Goal: Obtain resource: Download file/media

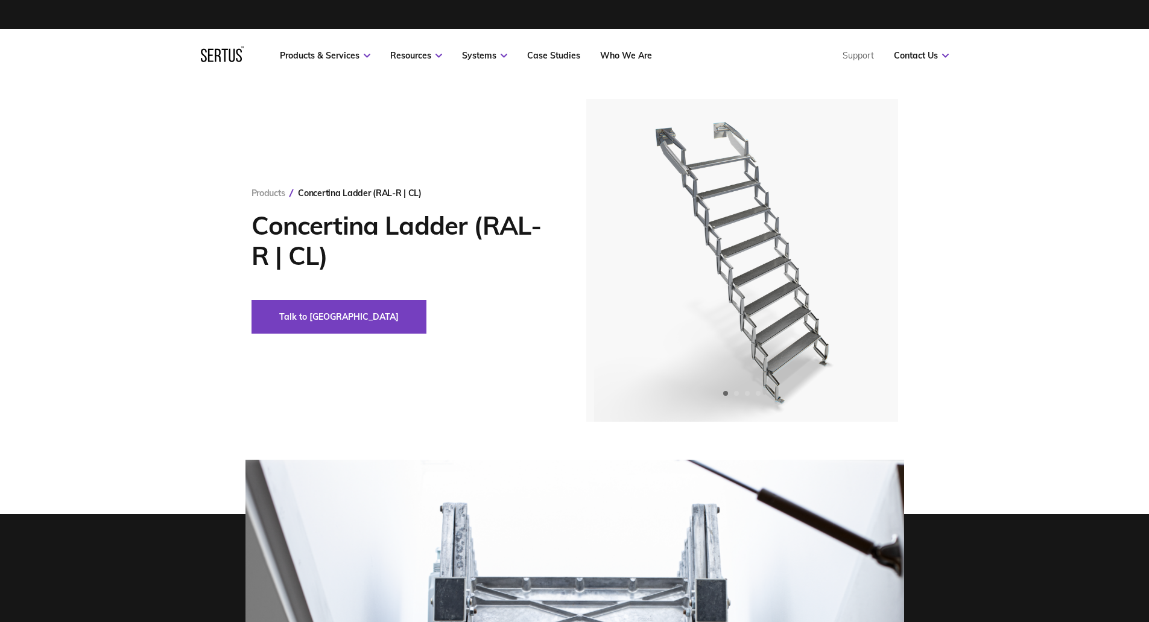
click at [490, 297] on div "Products Concertina Ladder (RAL-R | CL) Concertina Ladder (RAL-R | CL) Talk to …" at bounding box center [418, 261] width 335 height 146
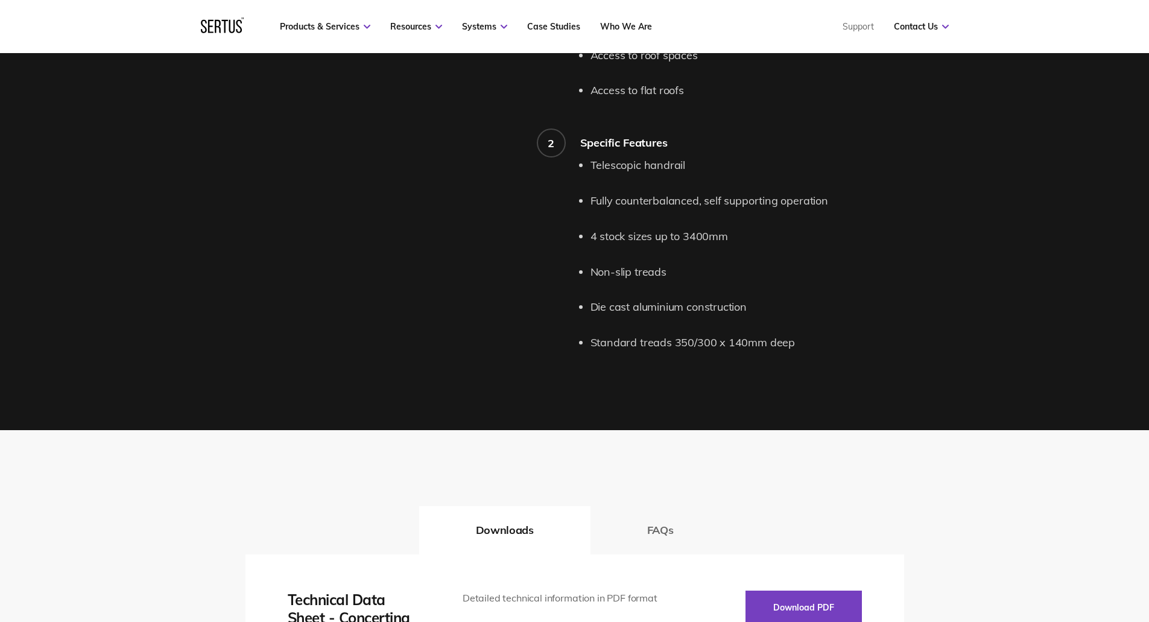
scroll to position [1146, 0]
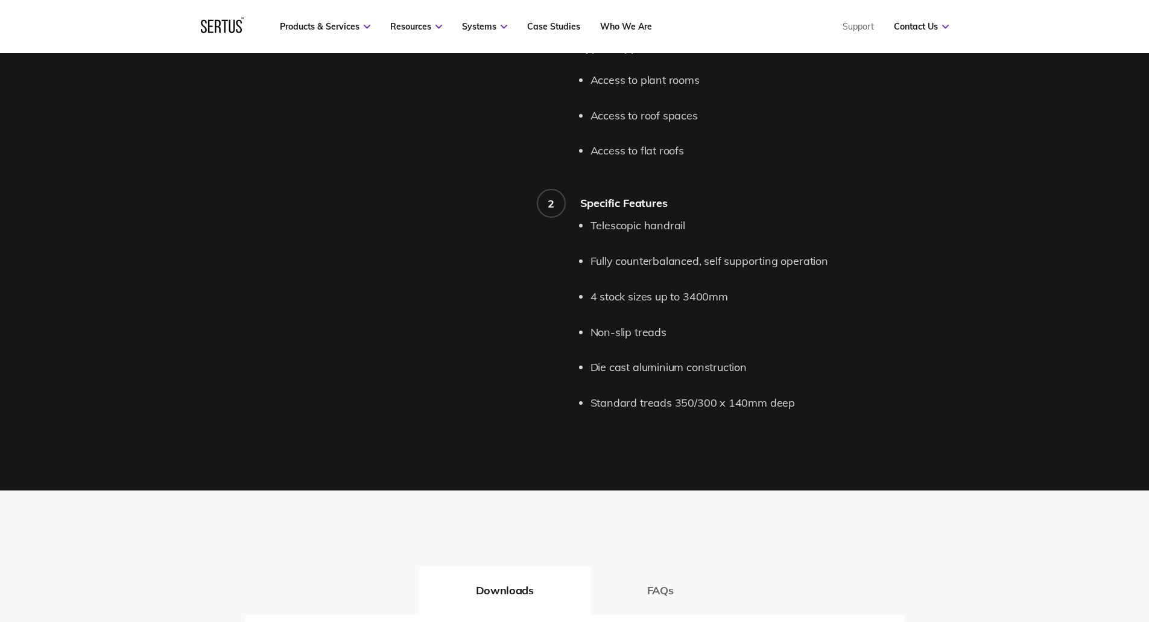
click at [587, 228] on div "Telescopic handrail Fully counterbalanced, self supporting operation 4 stock si…" at bounding box center [742, 314] width 324 height 195
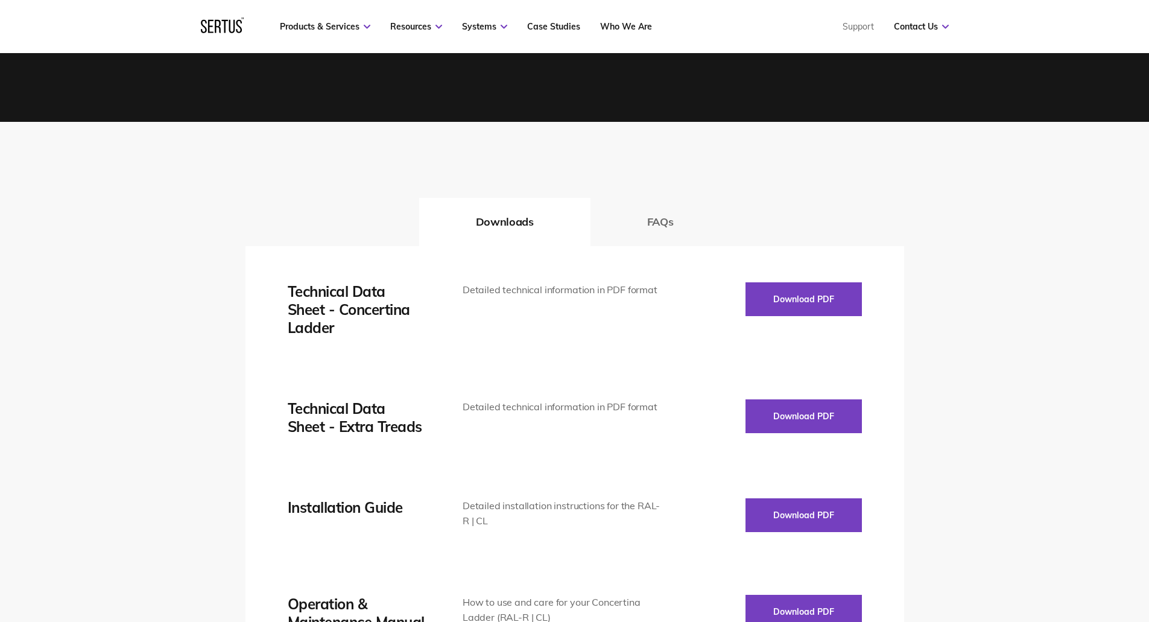
scroll to position [1695, 0]
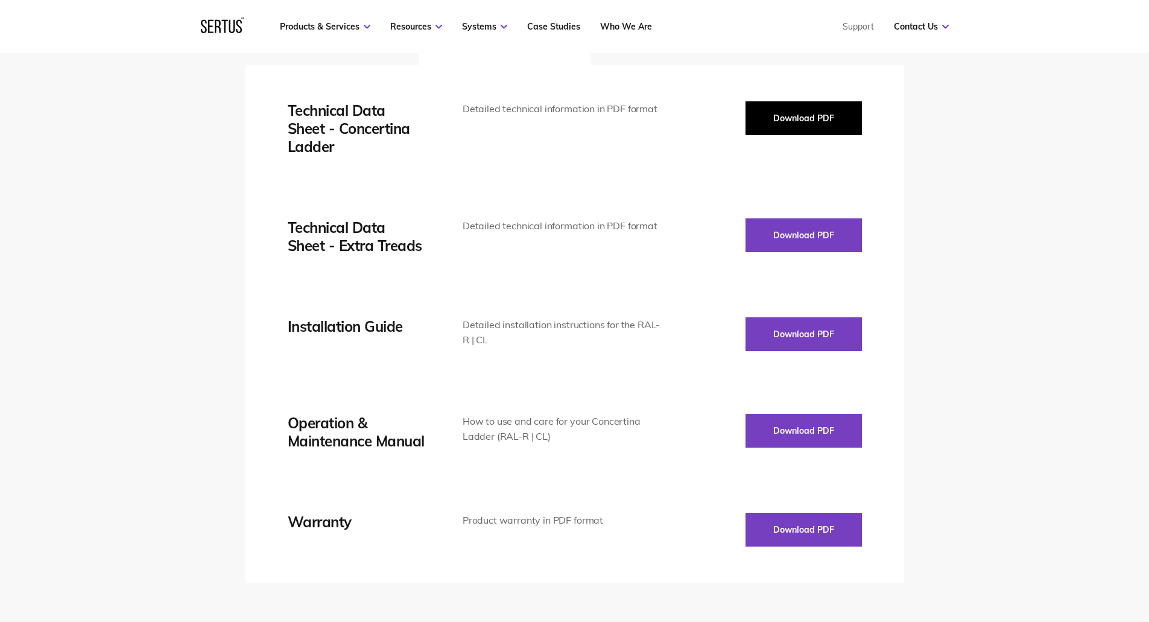
click at [800, 124] on button "Download PDF" at bounding box center [803, 118] width 116 height 34
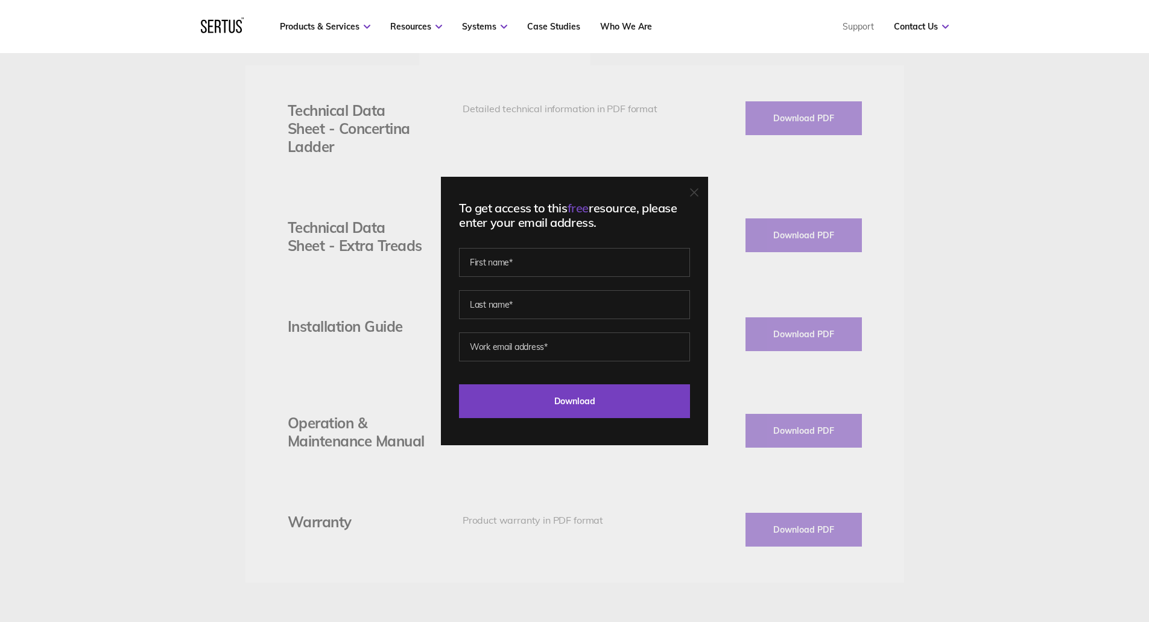
click at [698, 194] on icon at bounding box center [694, 192] width 8 height 8
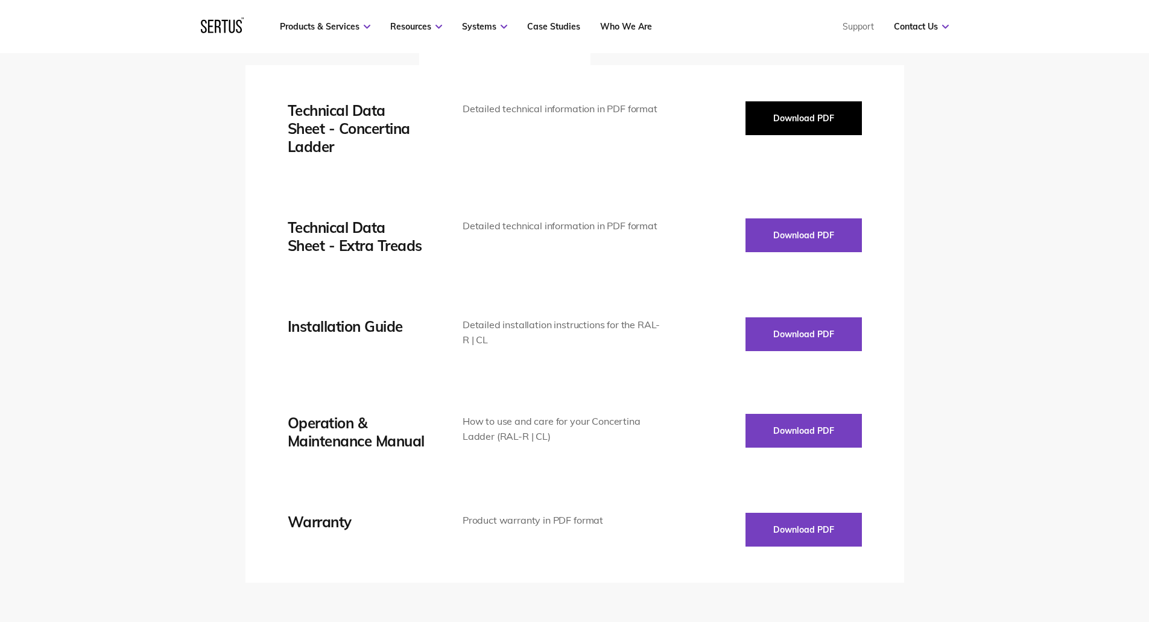
click at [800, 124] on button "Download PDF" at bounding box center [803, 118] width 116 height 34
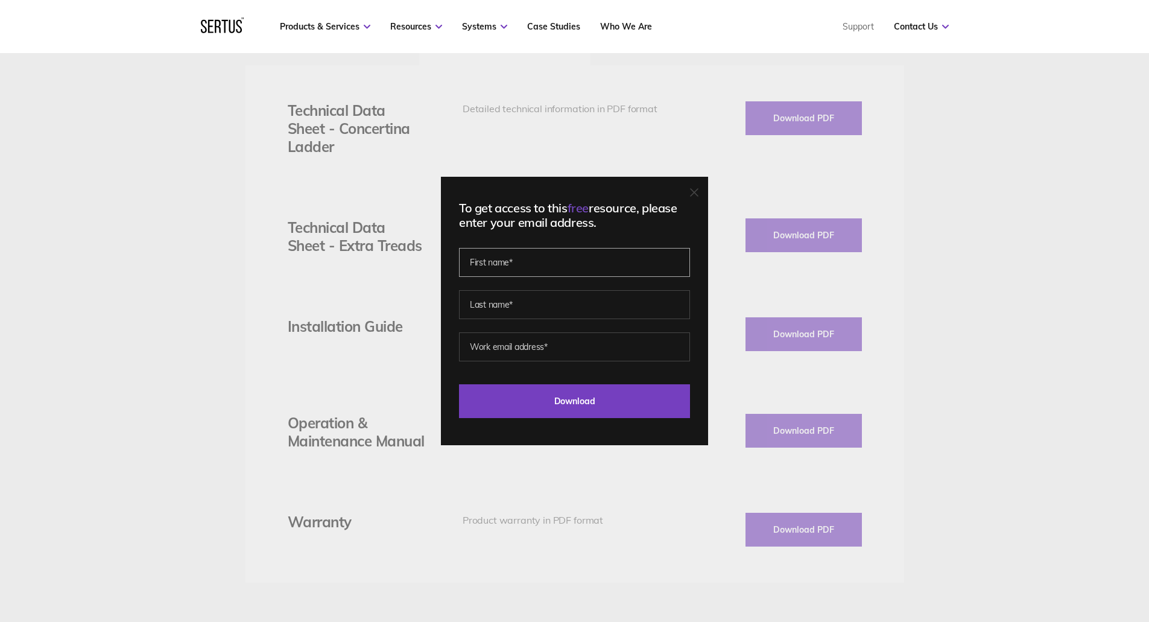
click at [592, 264] on input "text" at bounding box center [574, 262] width 231 height 29
type input "[PERSON_NAME]"
type input "Rogowska"
type input "anna.rogowska@jra.co.uk"
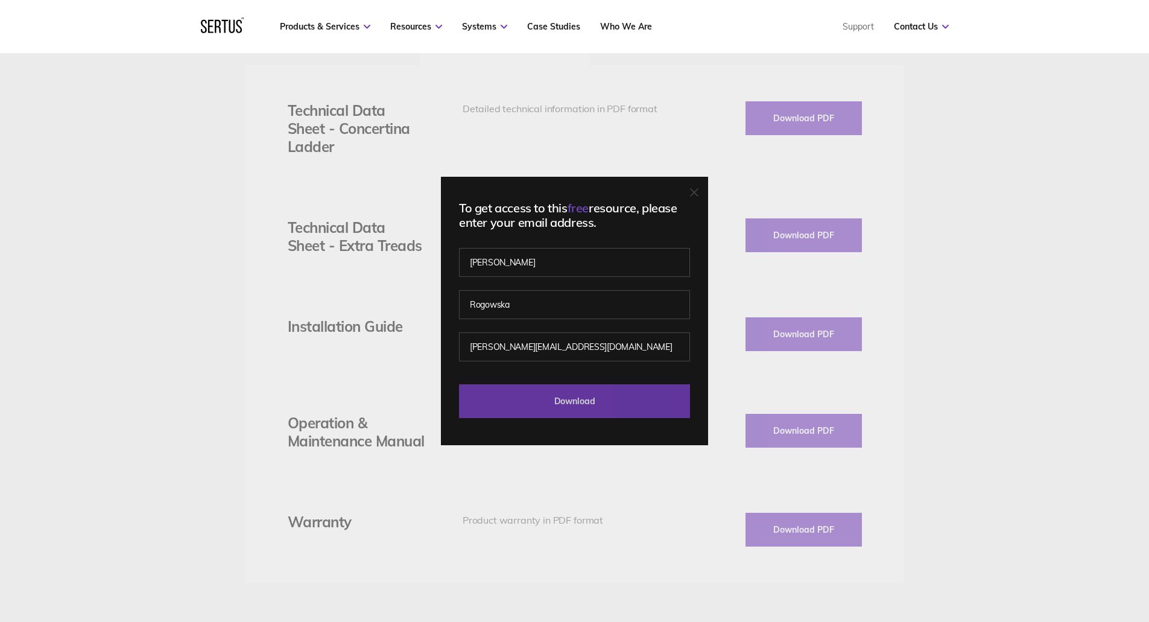
click at [604, 389] on input "Download" at bounding box center [574, 401] width 231 height 34
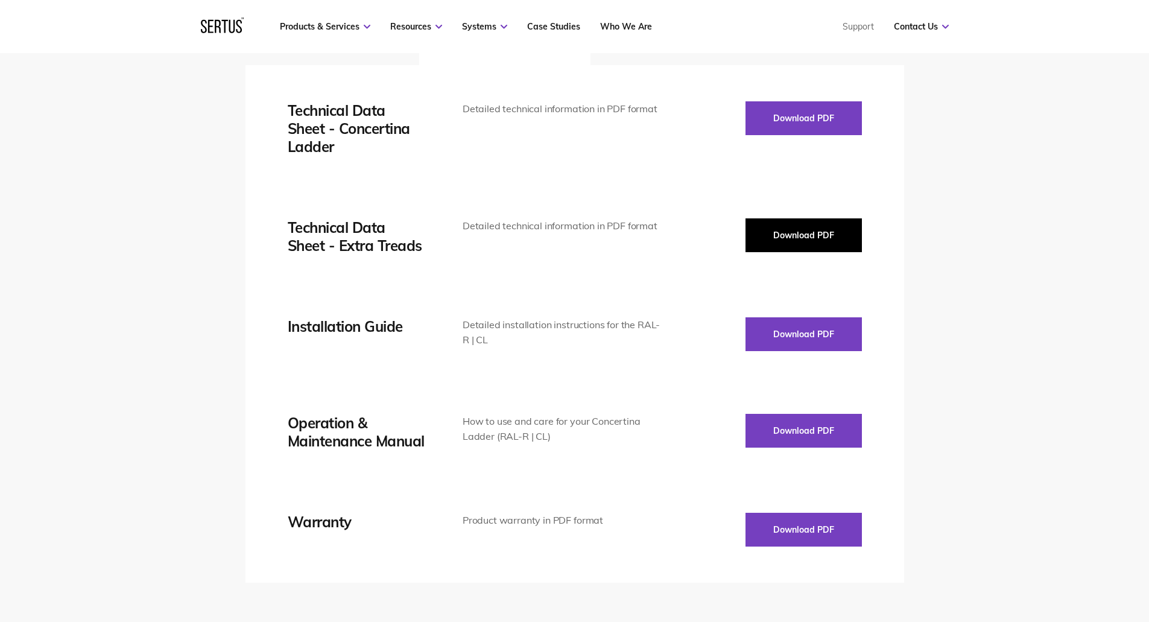
click at [801, 244] on button "Download PDF" at bounding box center [803, 235] width 116 height 34
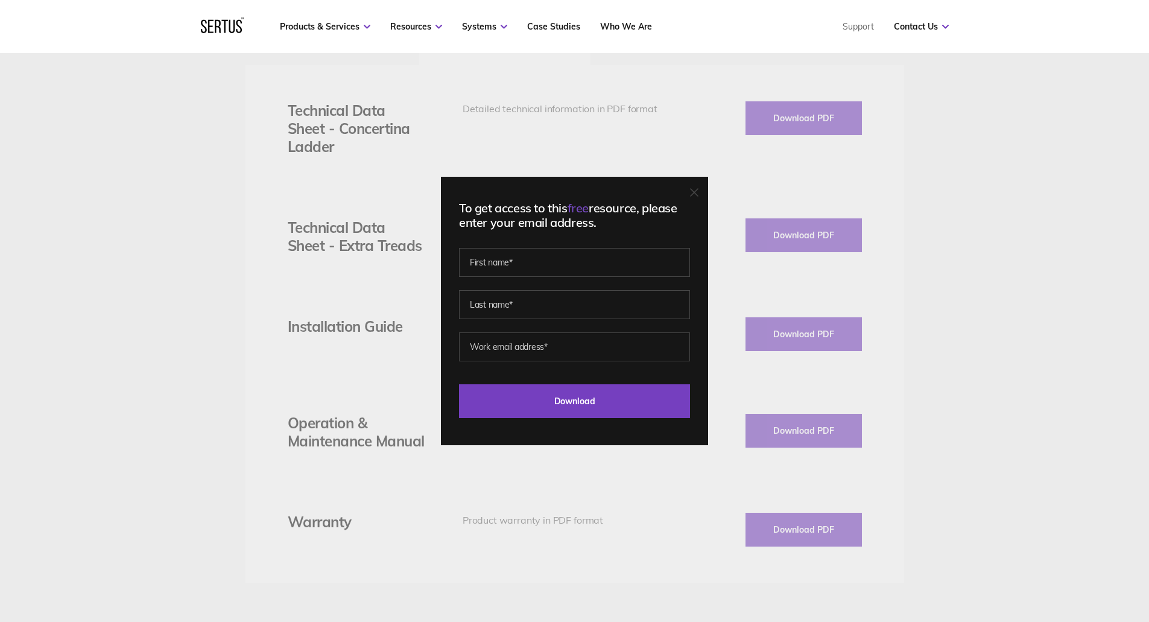
click at [602, 277] on fieldset at bounding box center [574, 296] width 231 height 84
click at [605, 264] on input "text" at bounding box center [574, 262] width 231 height 29
type input "[PERSON_NAME]"
type input "Rogowska"
type input "anna.rogowska@jra.co.uk"
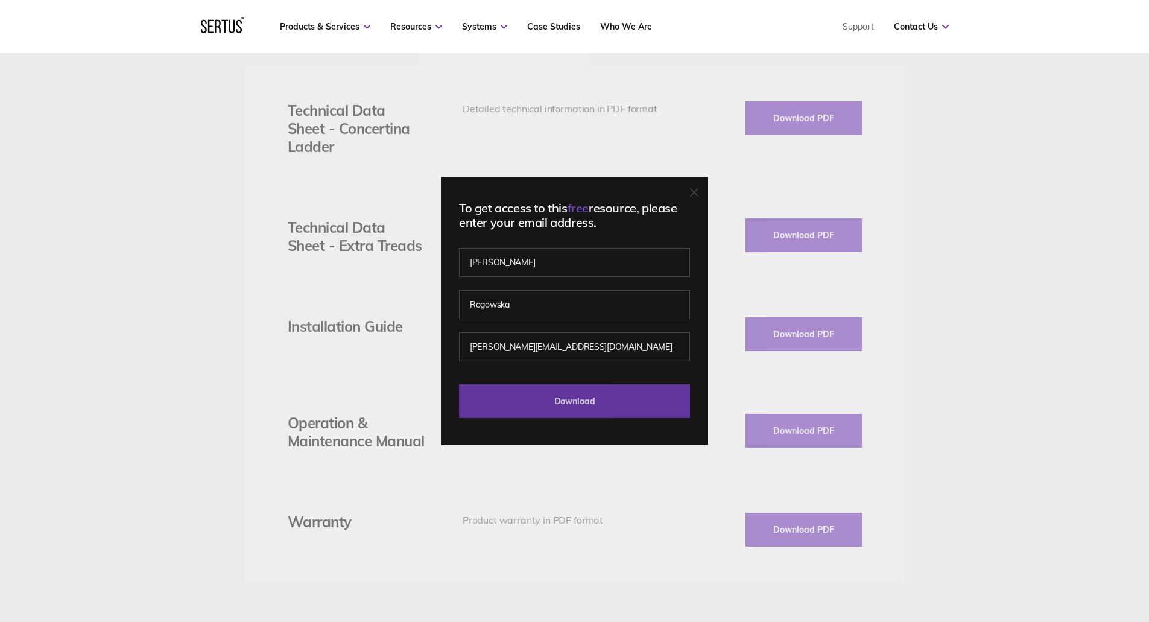
click at [571, 402] on input "Download" at bounding box center [574, 401] width 231 height 34
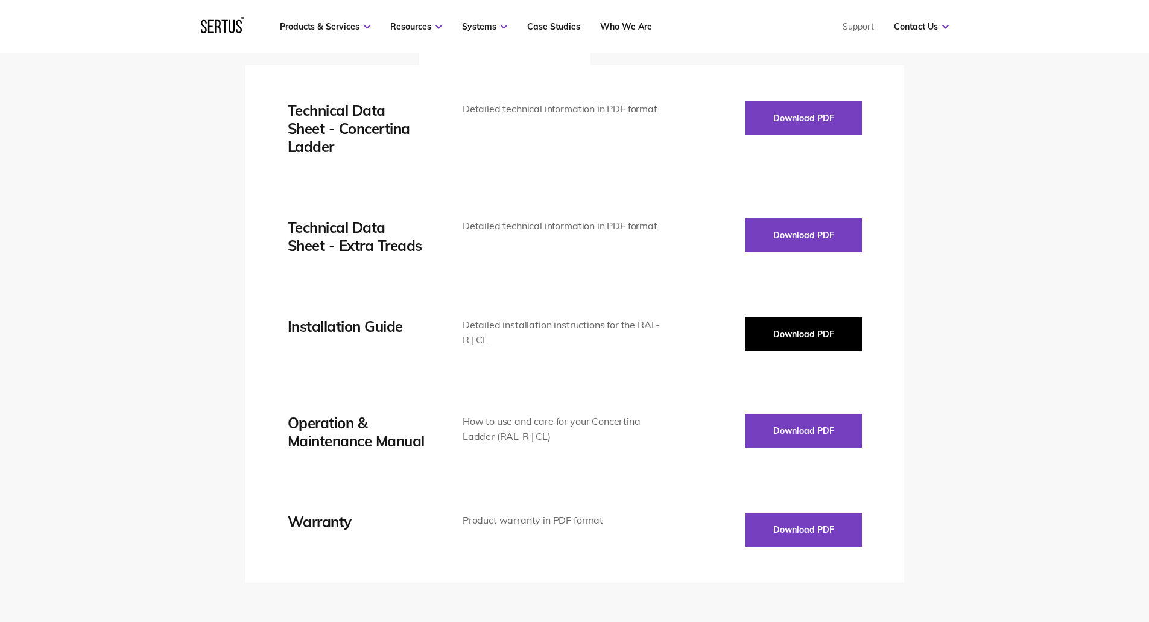
click at [763, 333] on button "Download PDF" at bounding box center [803, 334] width 116 height 34
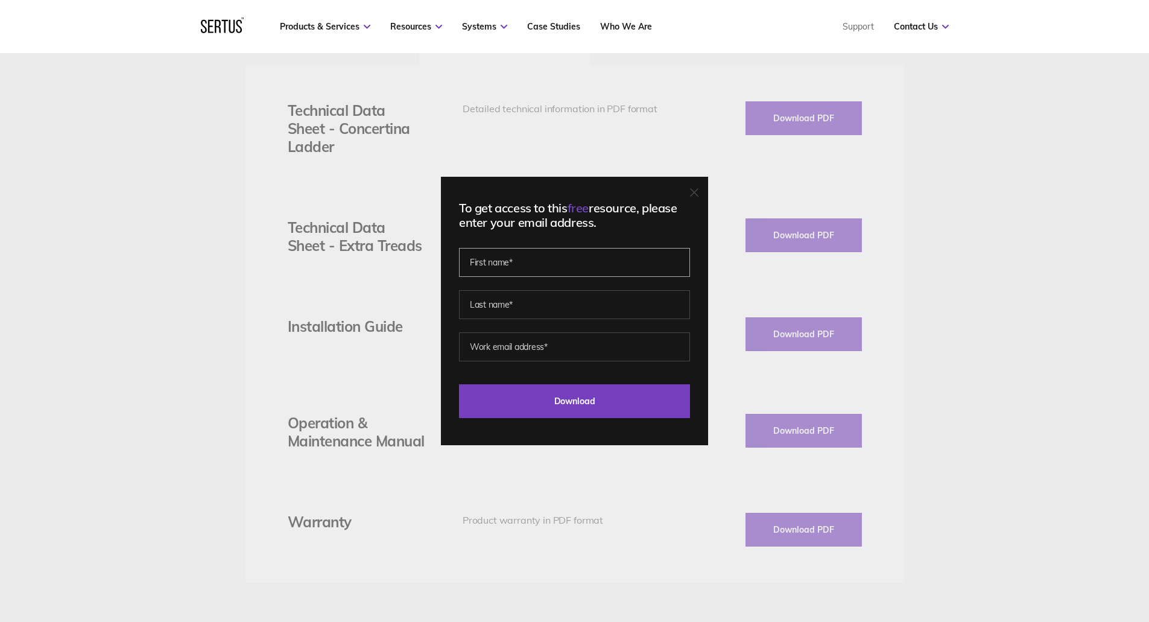
click at [541, 265] on input "text" at bounding box center [574, 262] width 231 height 29
click at [569, 405] on input "Download" at bounding box center [574, 401] width 231 height 34
click at [577, 272] on input "text" at bounding box center [574, 262] width 231 height 29
type input "[PERSON_NAME]"
type input "Rogowska"
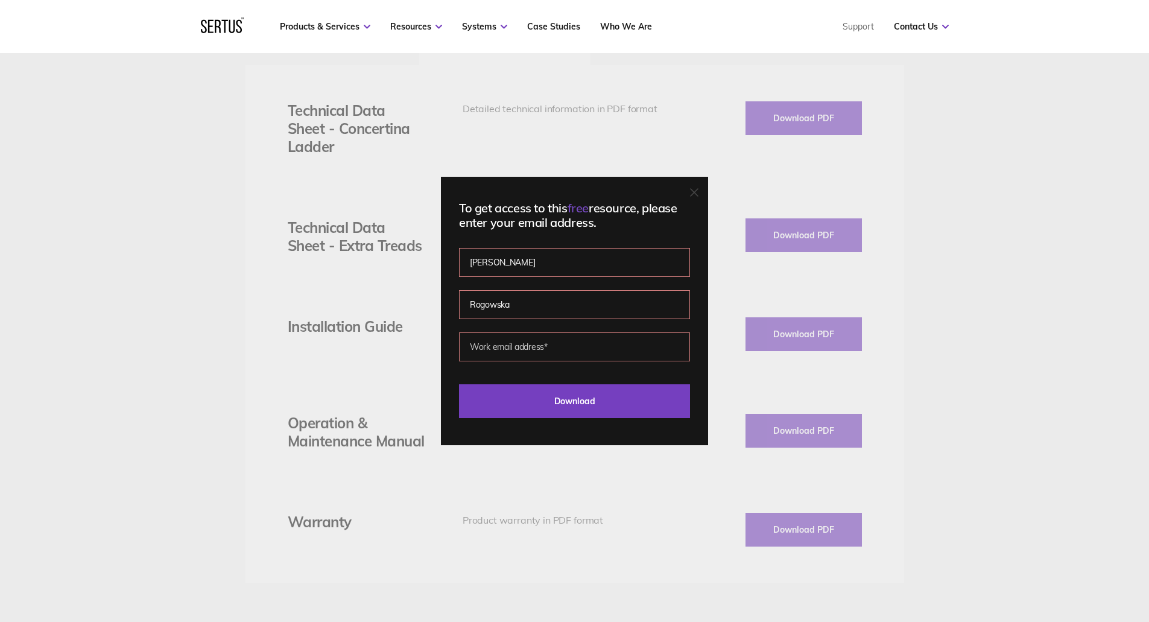
type input "anna.rogowska@jra.co.uk"
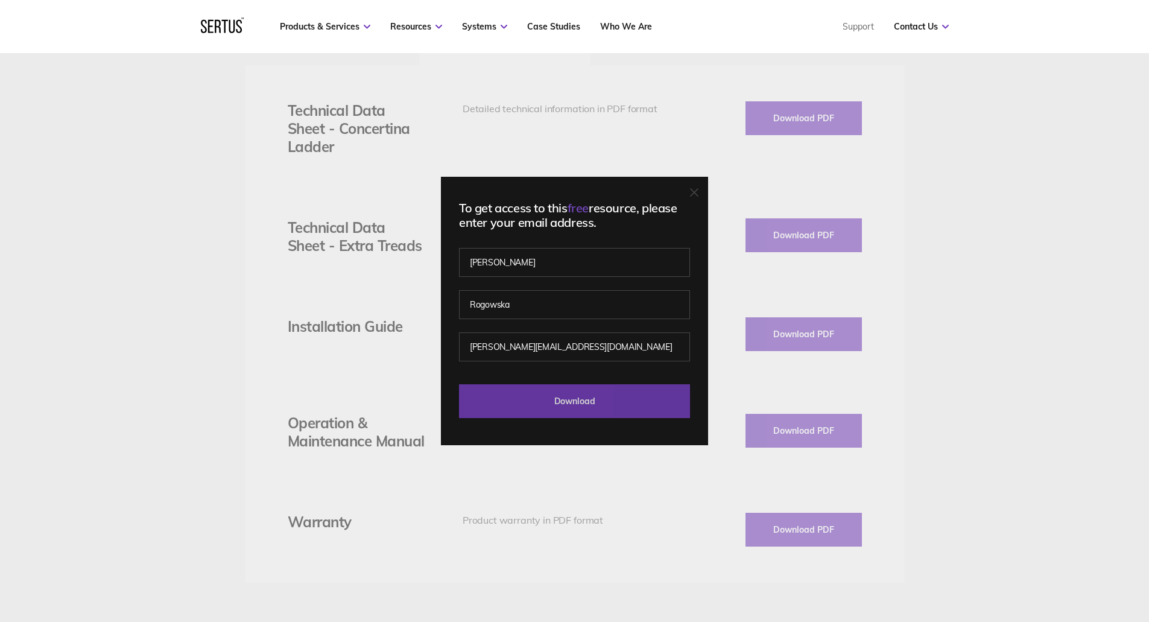
click at [574, 408] on input "Download" at bounding box center [574, 401] width 231 height 34
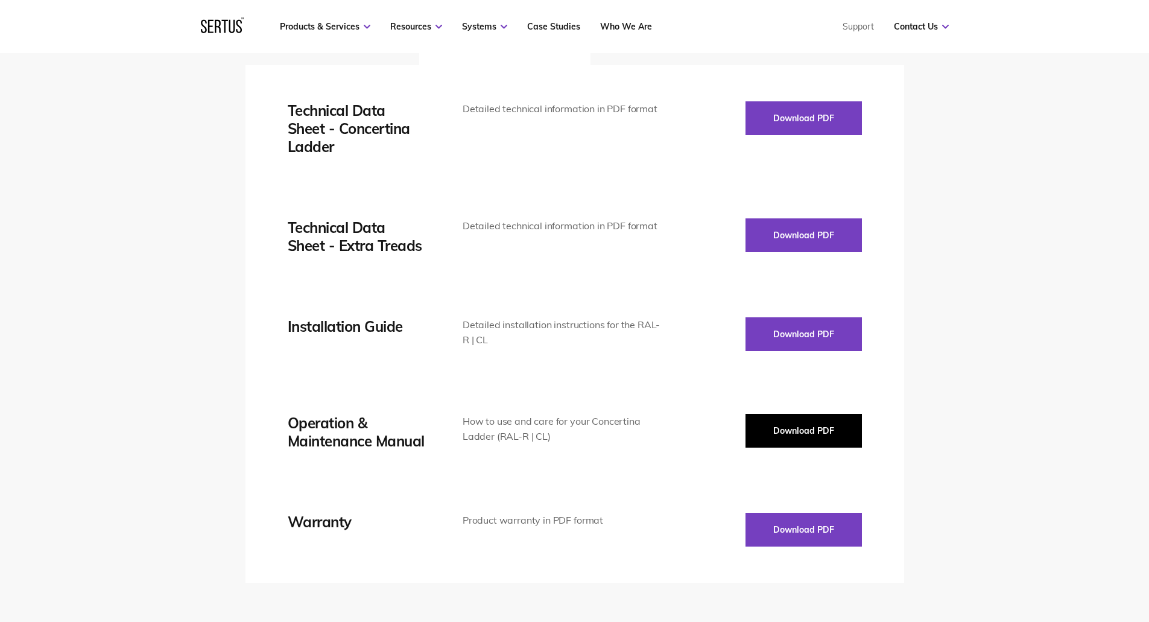
click at [783, 429] on button "Download PDF" at bounding box center [803, 431] width 116 height 34
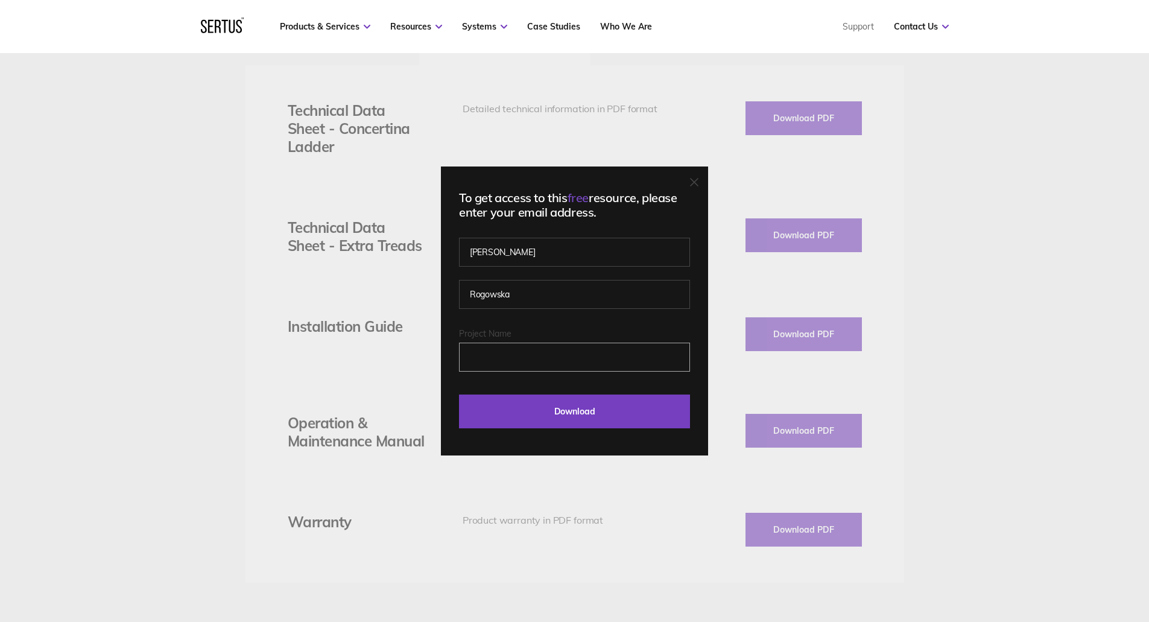
click at [549, 350] on input "Project Name" at bounding box center [574, 357] width 231 height 29
click at [532, 356] on input "Project Name" at bounding box center [574, 357] width 231 height 29
click at [690, 186] on div "To get access to this free resource, please enter your email address. Anna Rogo…" at bounding box center [574, 310] width 267 height 289
click at [698, 180] on icon at bounding box center [693, 182] width 7 height 7
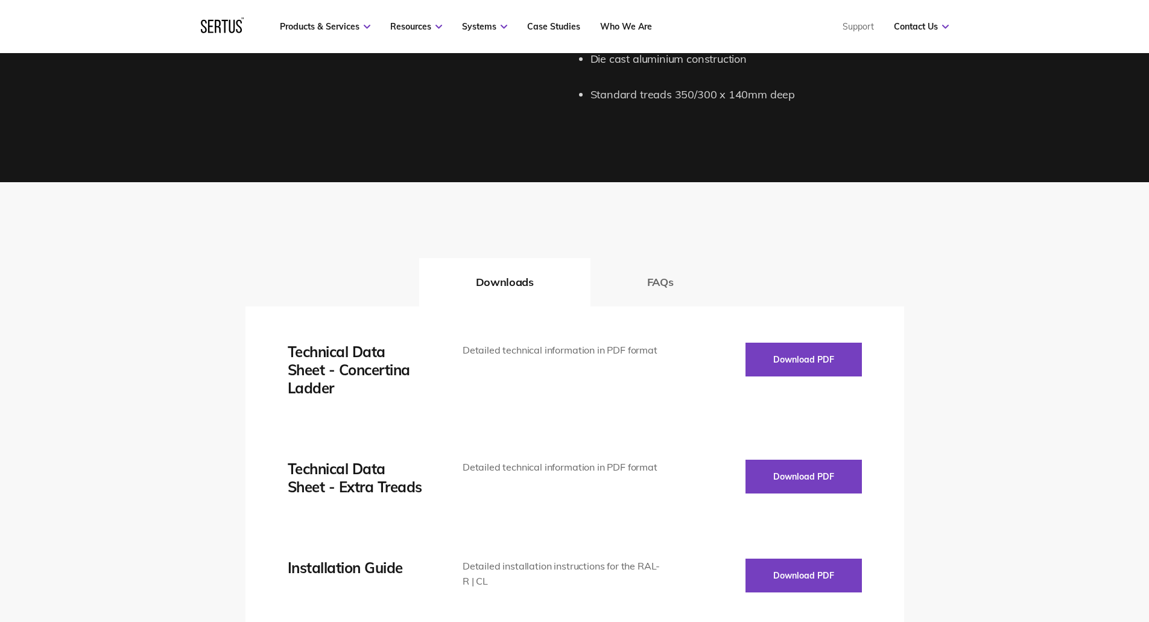
scroll to position [1333, 0]
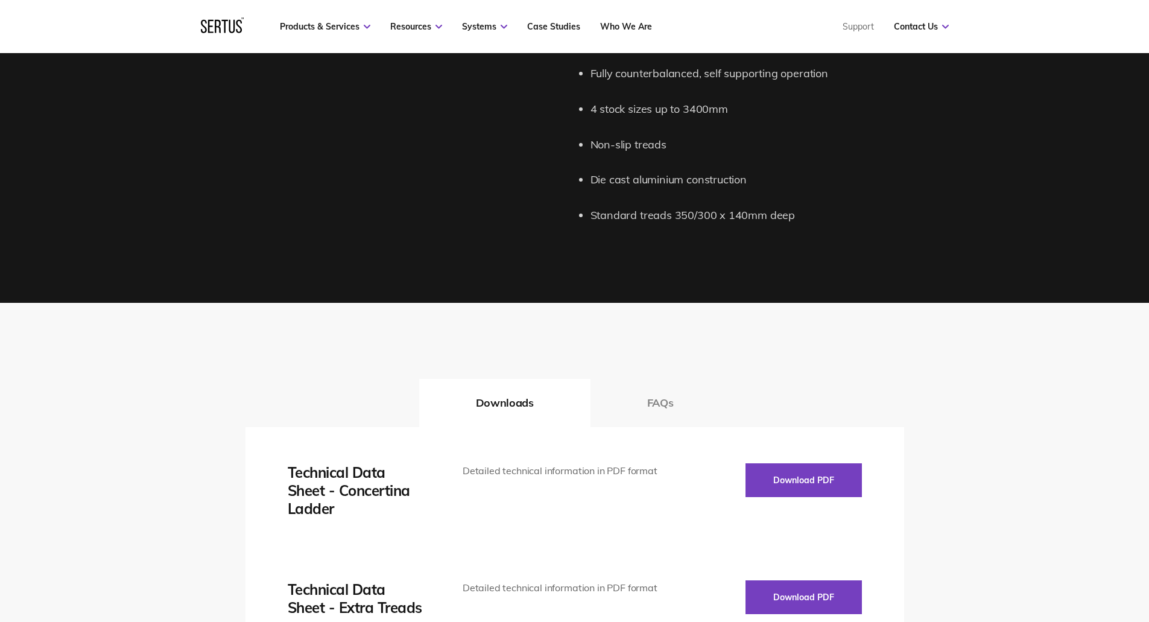
click at [664, 404] on button "FAQs" at bounding box center [660, 403] width 140 height 48
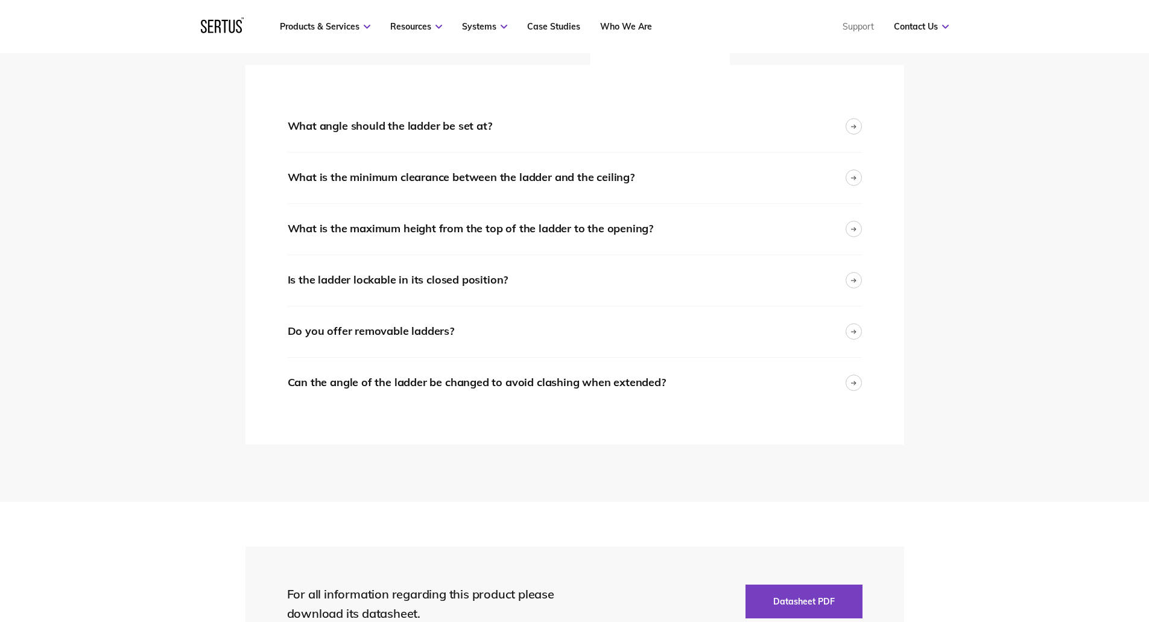
scroll to position [1755, 0]
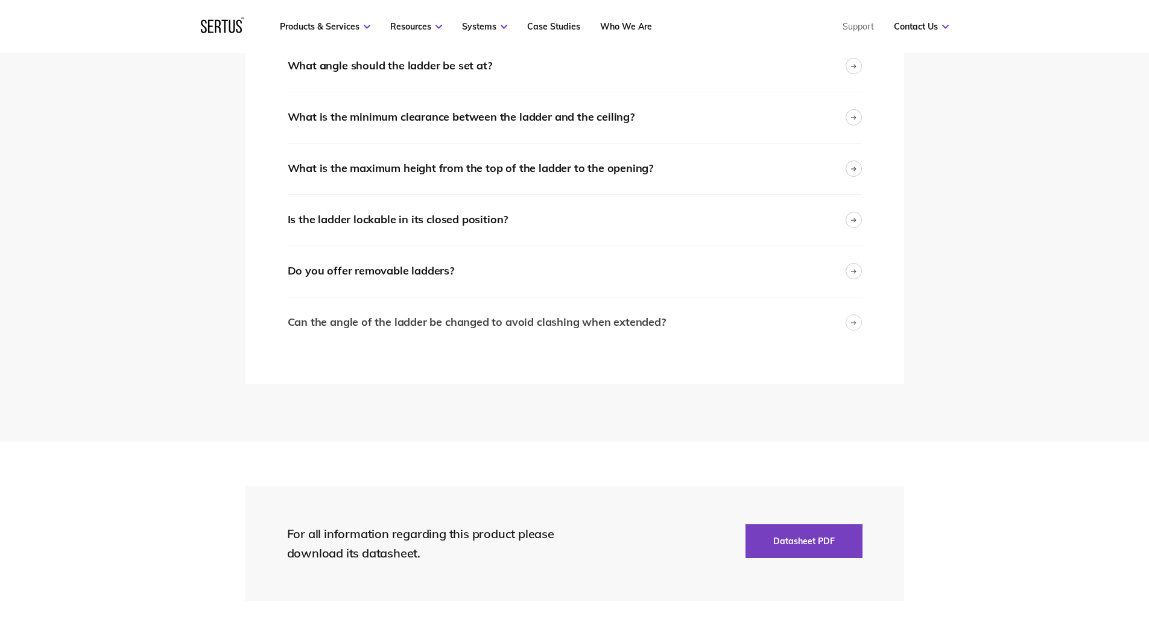
click at [858, 319] on div at bounding box center [853, 322] width 16 height 16
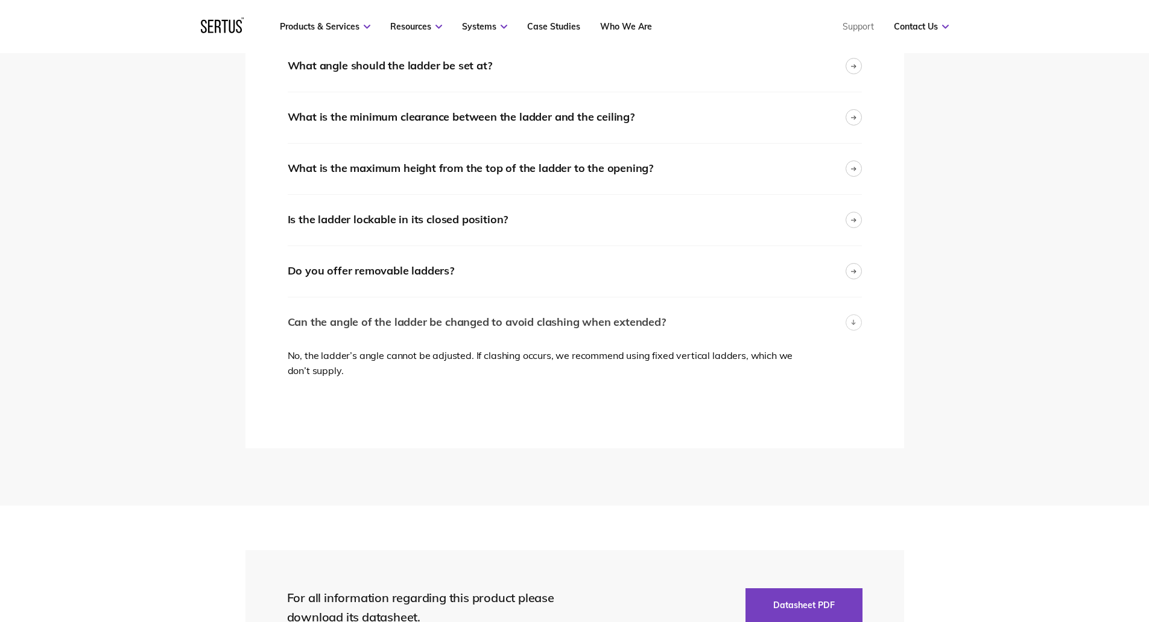
click at [858, 319] on div at bounding box center [853, 322] width 16 height 16
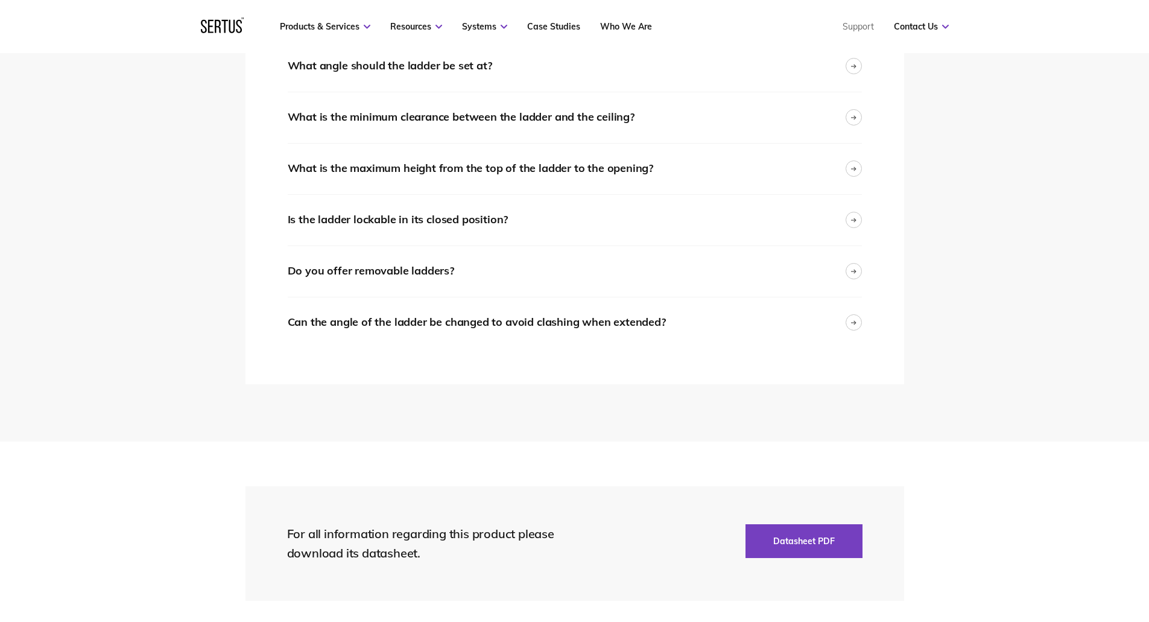
scroll to position [1514, 0]
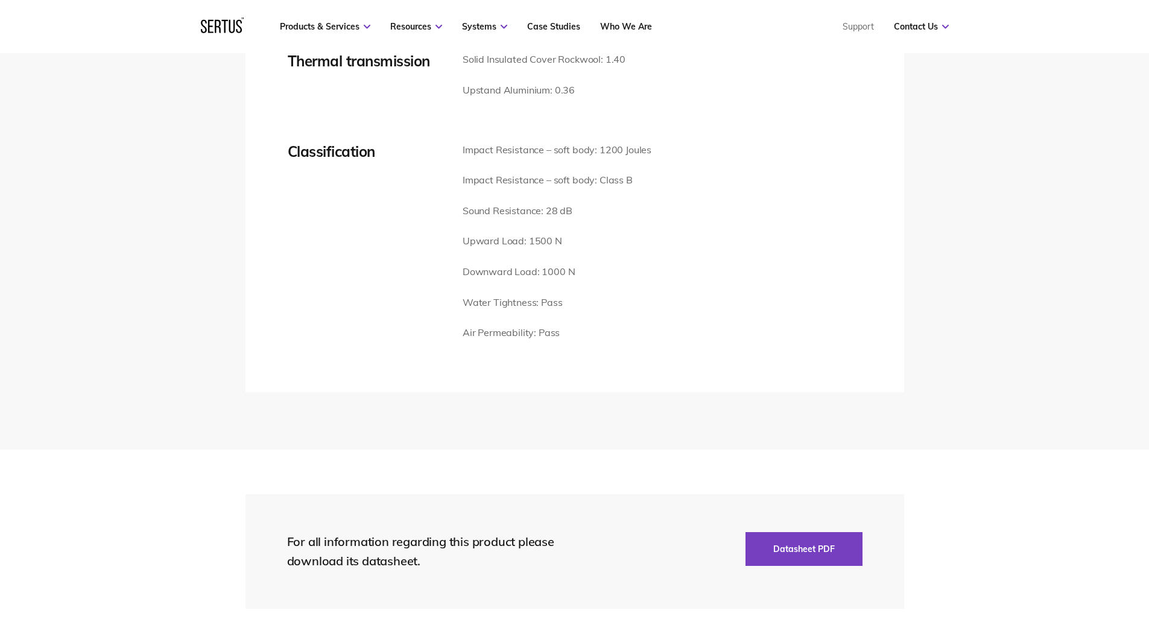
scroll to position [1568, 0]
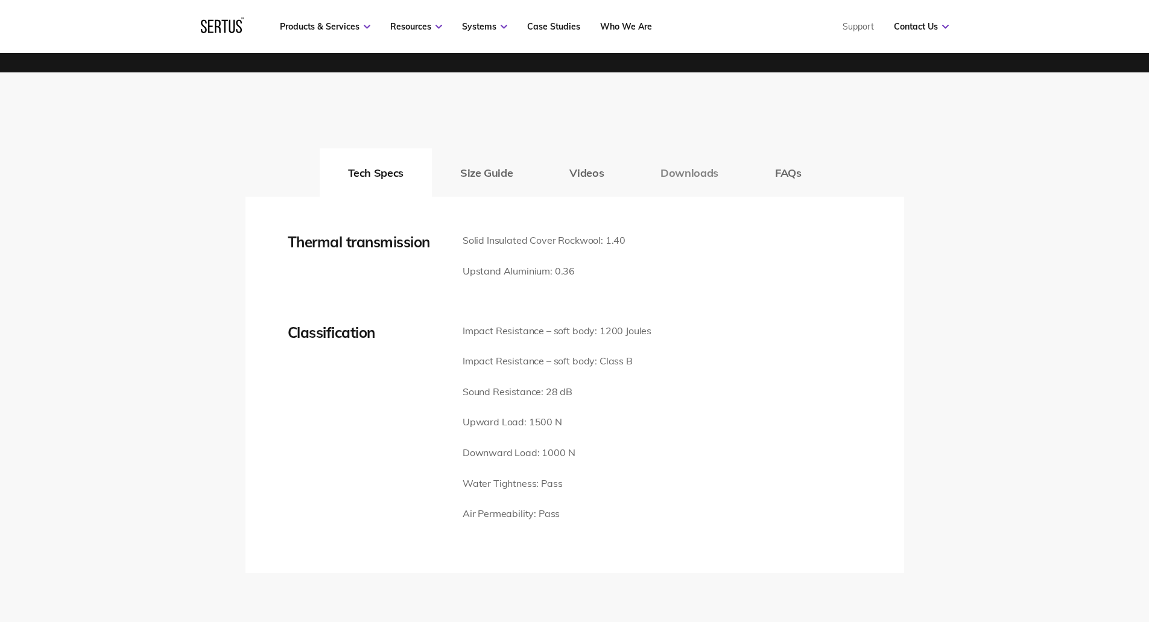
click at [703, 172] on button "Downloads" at bounding box center [689, 172] width 115 height 48
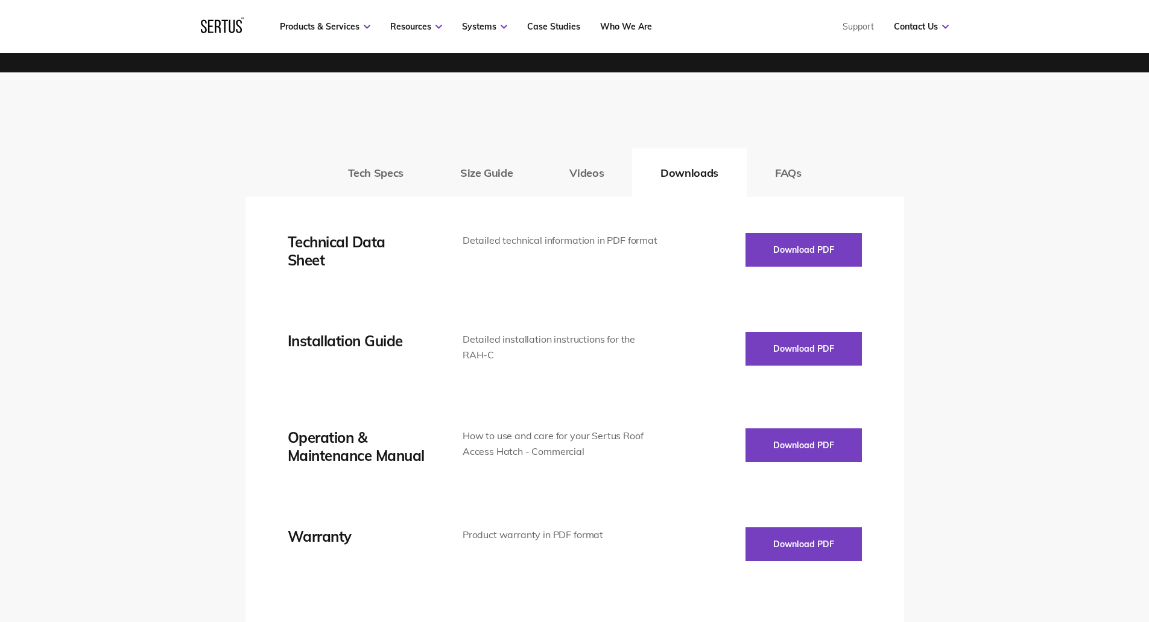
scroll to position [1628, 0]
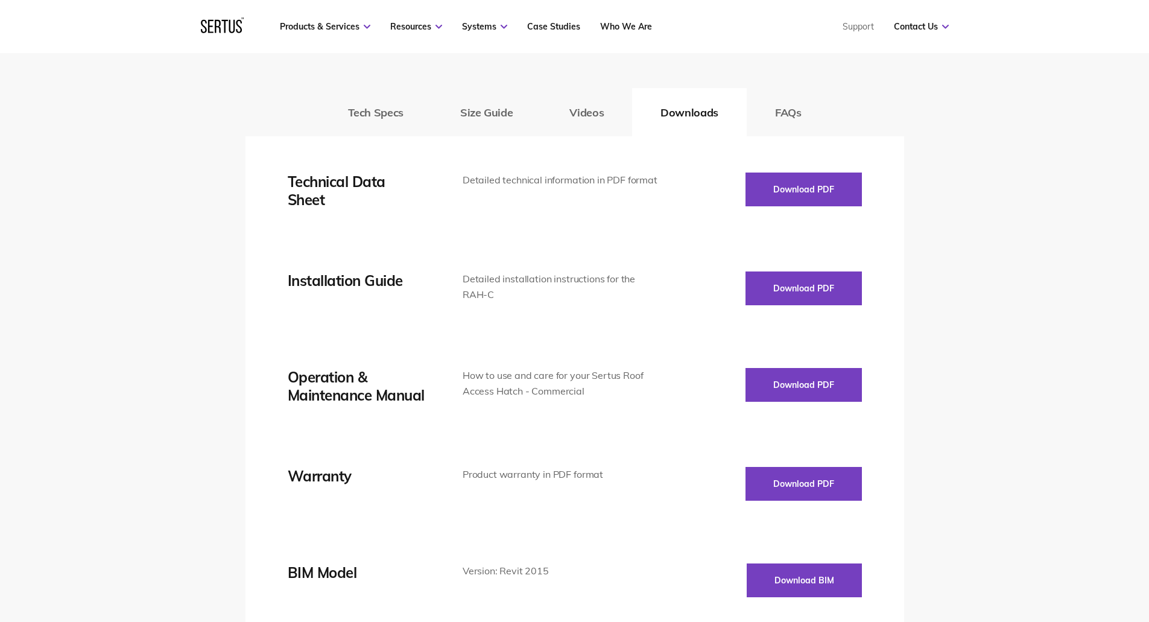
click at [792, 341] on div "Technical Data Sheet Detailed technical information in PDF format Download PDF …" at bounding box center [575, 384] width 574 height 425
click at [822, 349] on div "Technical Data Sheet Detailed technical information in PDF format Download PDF …" at bounding box center [575, 384] width 574 height 425
click at [760, 285] on button "Download PDF" at bounding box center [803, 288] width 116 height 34
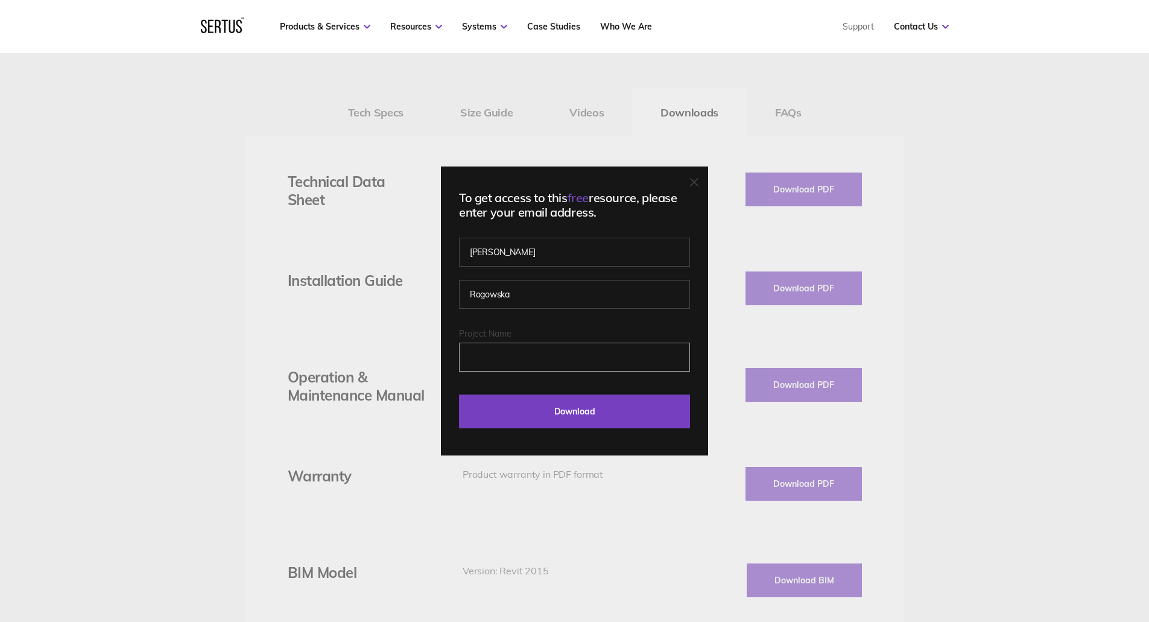
click at [572, 361] on input "Project Name" at bounding box center [574, 357] width 231 height 29
click at [517, 359] on input "Project Name" at bounding box center [574, 357] width 231 height 29
click at [575, 406] on input "Download" at bounding box center [574, 411] width 231 height 34
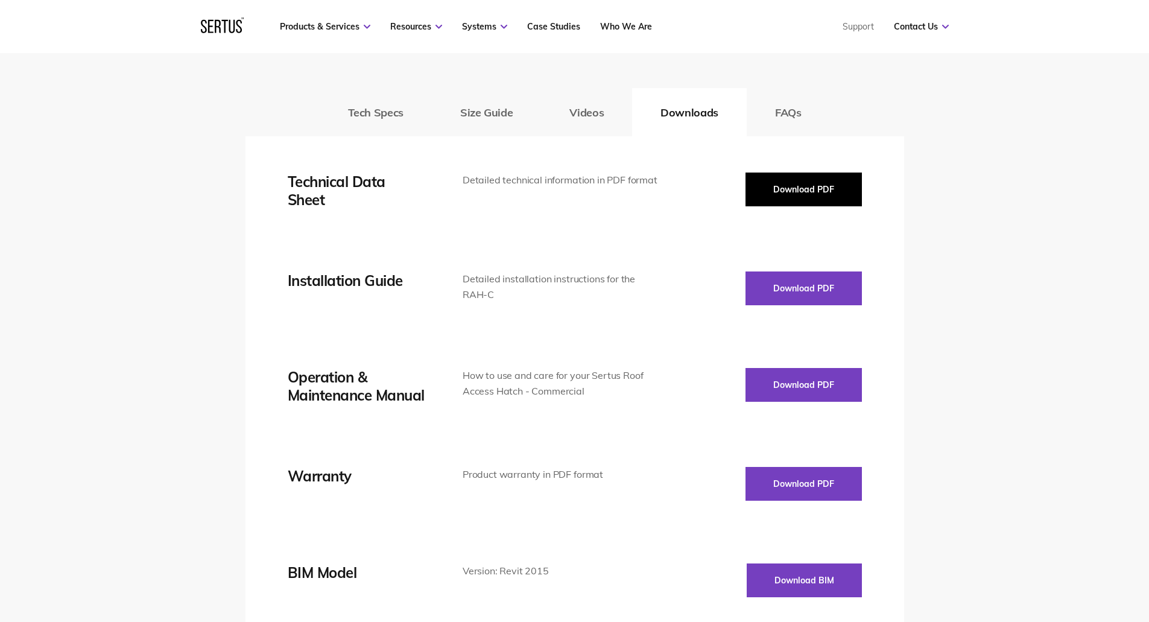
click at [797, 184] on button "Download PDF" at bounding box center [803, 189] width 116 height 34
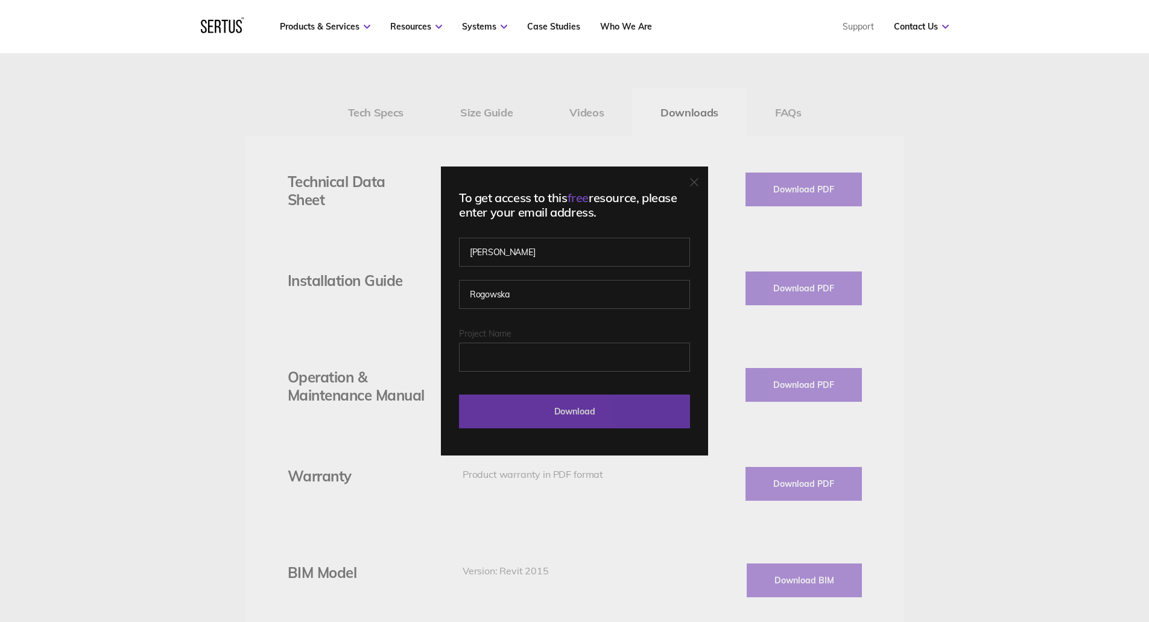
click at [633, 411] on input "Download" at bounding box center [574, 411] width 231 height 34
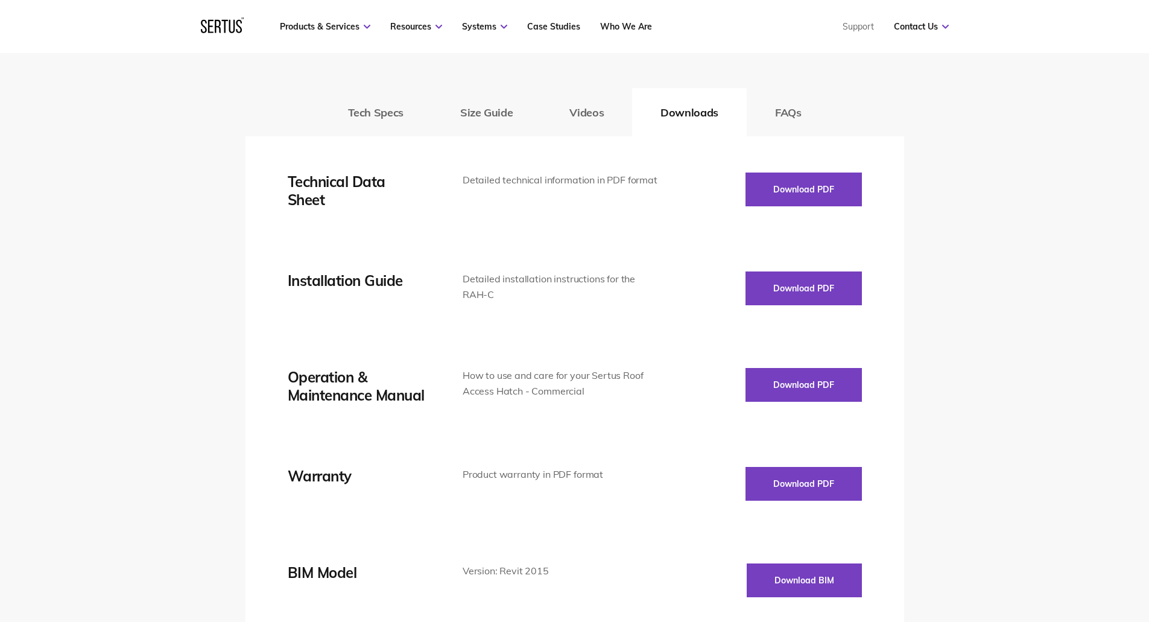
scroll to position [1749, 0]
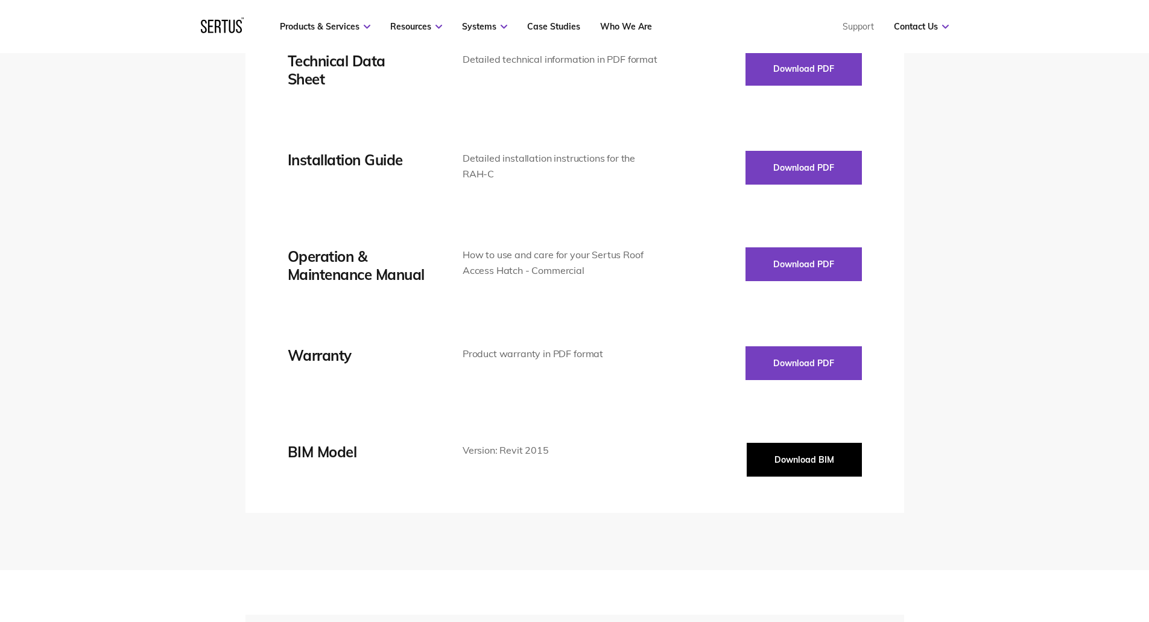
click at [789, 463] on button "Download BIM" at bounding box center [804, 460] width 115 height 34
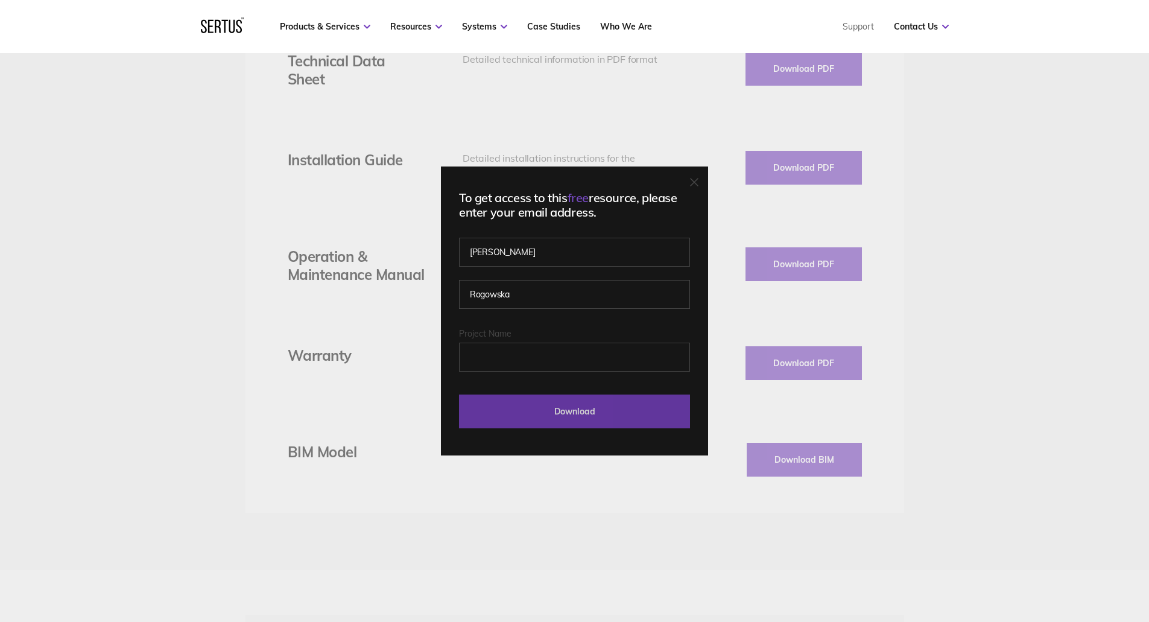
click at [595, 406] on input "Download" at bounding box center [574, 411] width 231 height 34
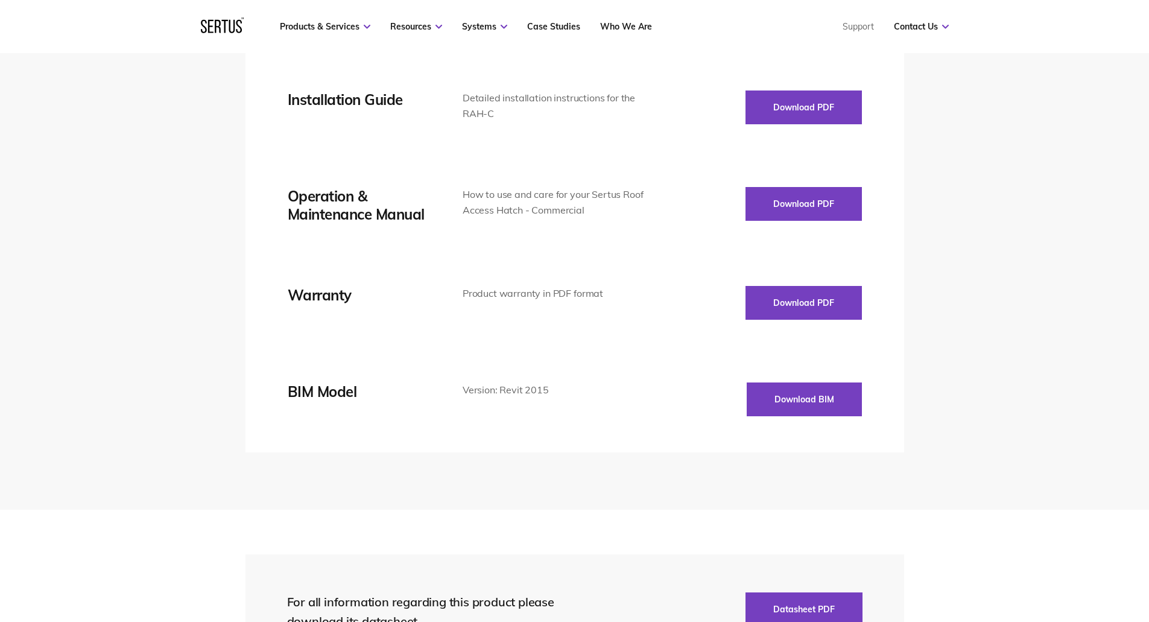
scroll to position [1628, 0]
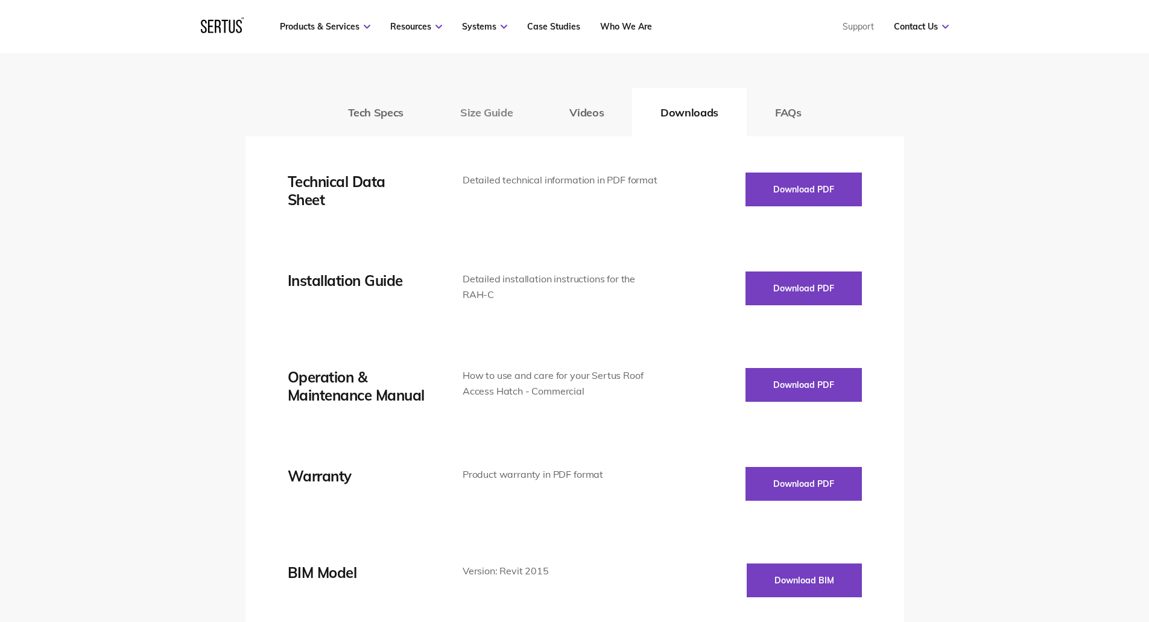
click at [479, 117] on button "Size Guide" at bounding box center [486, 112] width 109 height 48
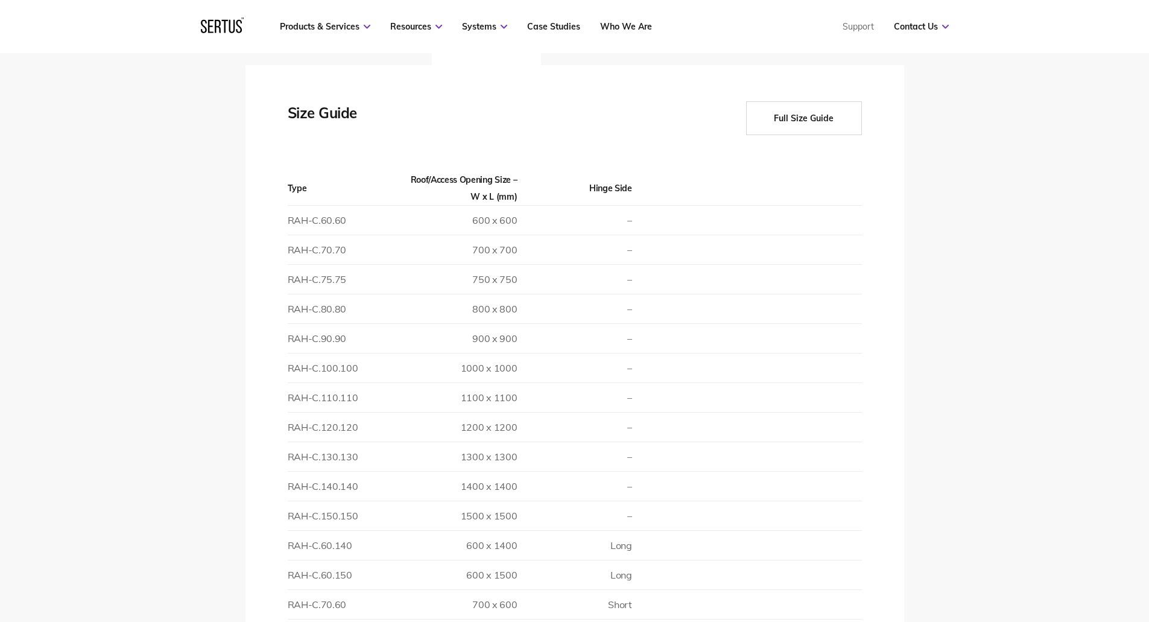
drag, startPoint x: 645, startPoint y: 449, endPoint x: 633, endPoint y: 330, distance: 119.4
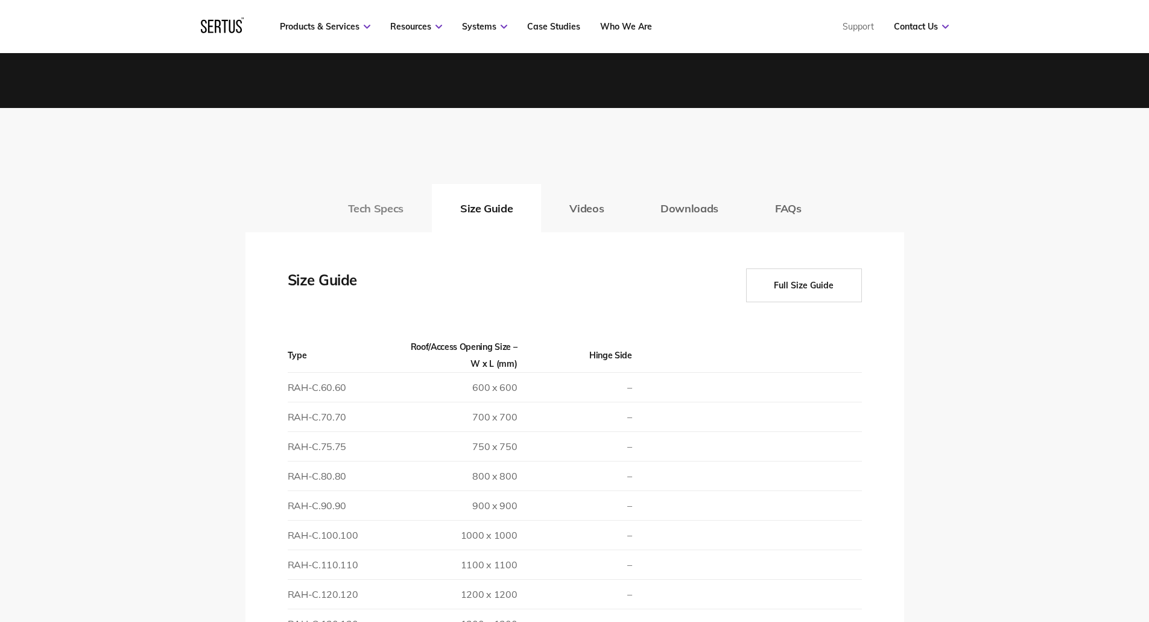
click at [365, 210] on button "Tech Specs" at bounding box center [376, 208] width 112 height 48
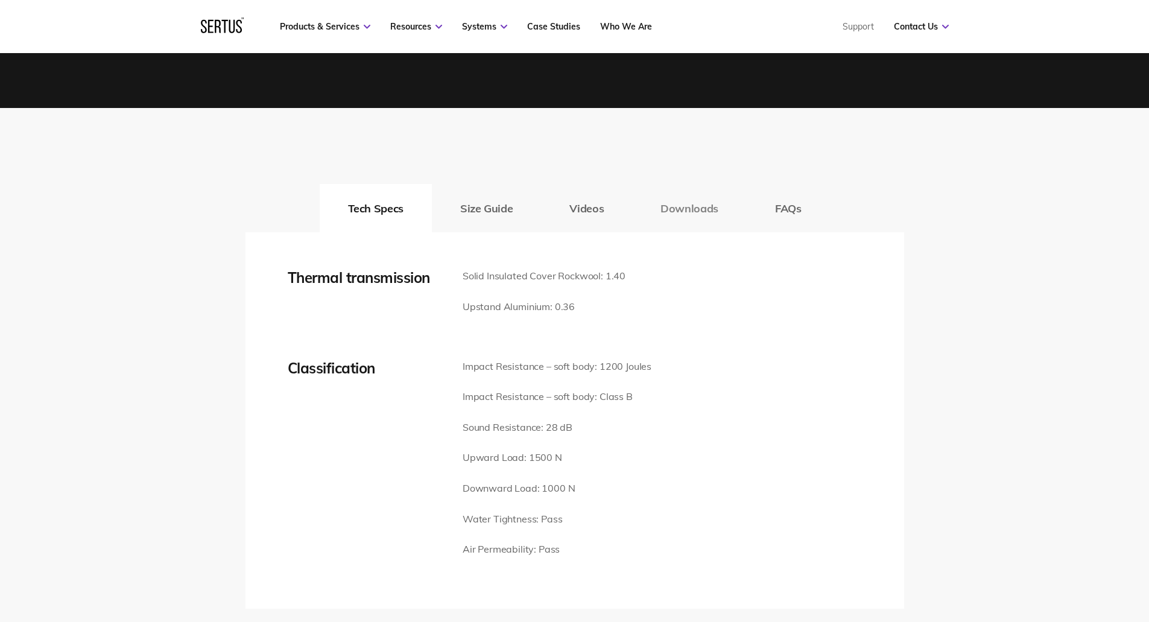
click at [701, 207] on button "Downloads" at bounding box center [689, 208] width 115 height 48
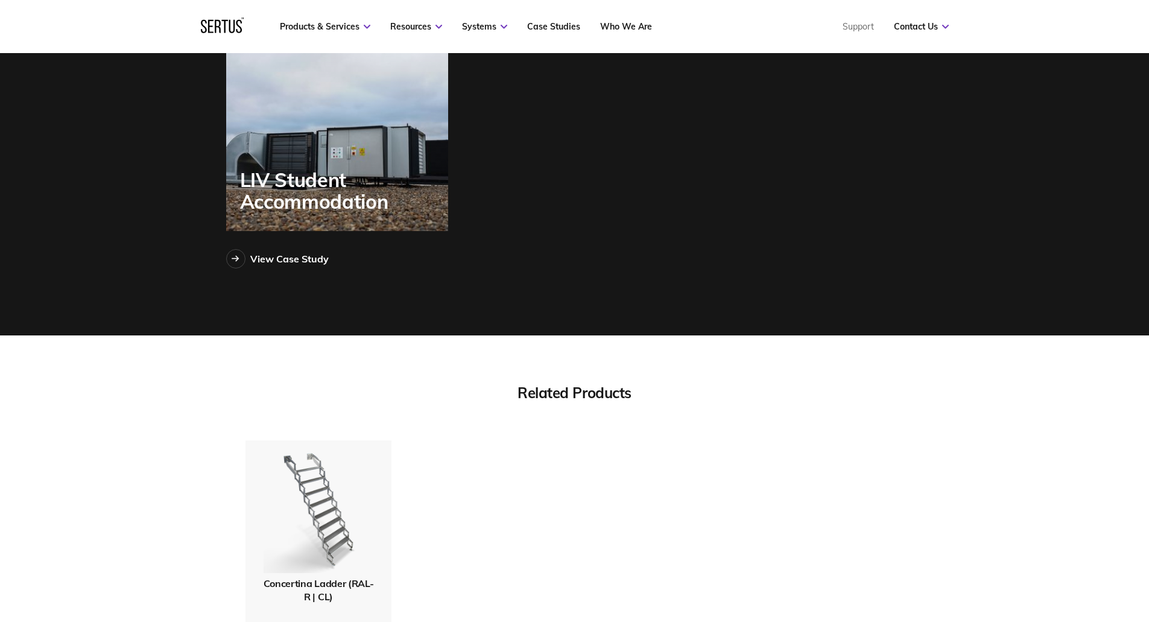
scroll to position [3281, 0]
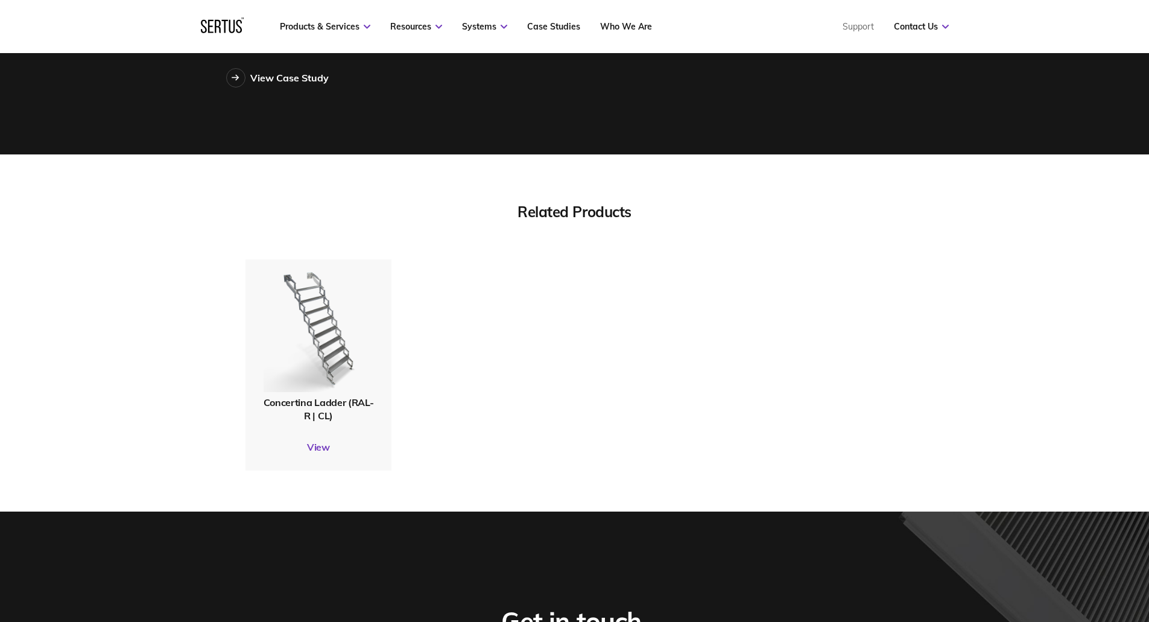
click at [106, 422] on div "Related Products Concertina Ladder (RAL-R | CL) View" at bounding box center [574, 332] width 1149 height 357
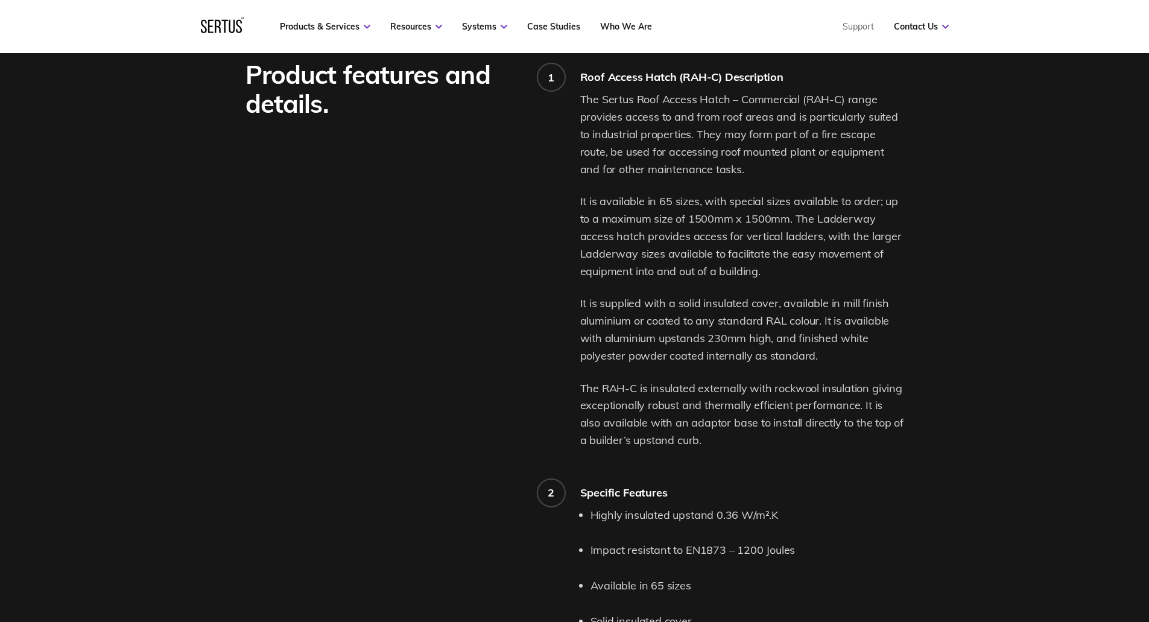
scroll to position [0, 0]
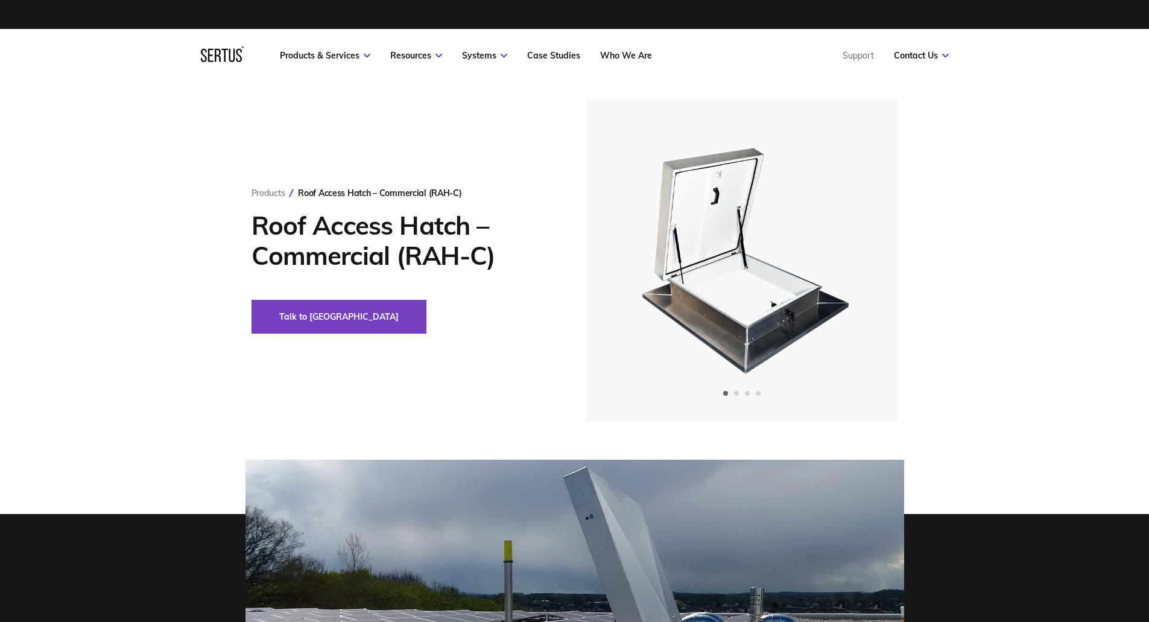
drag, startPoint x: 519, startPoint y: 501, endPoint x: 509, endPoint y: 247, distance: 253.5
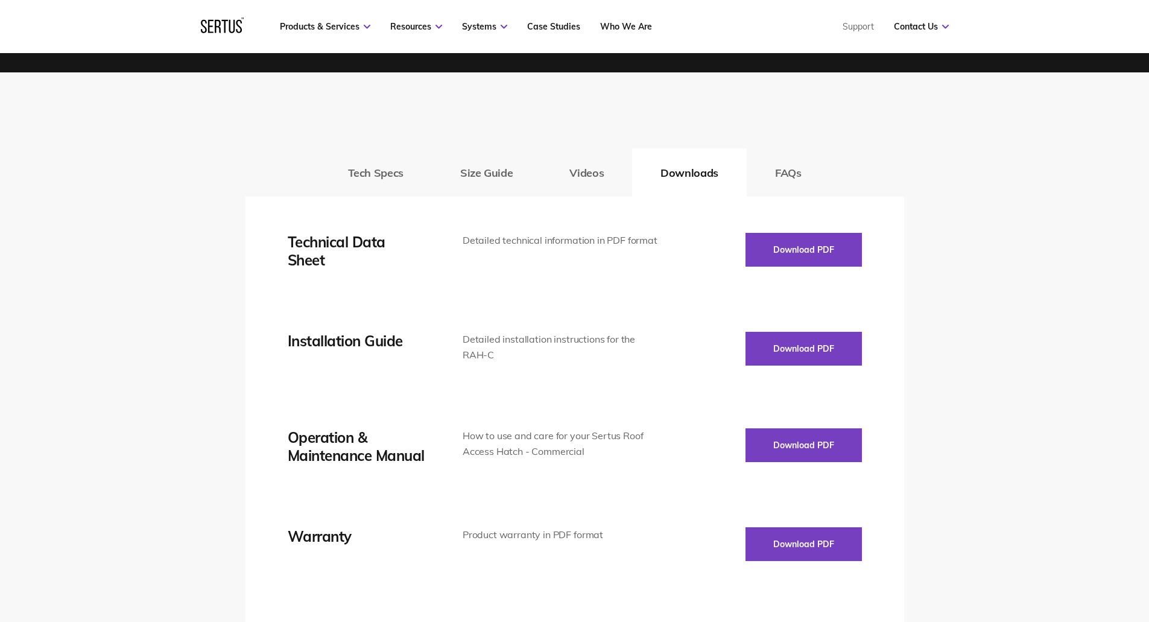
scroll to position [1689, 0]
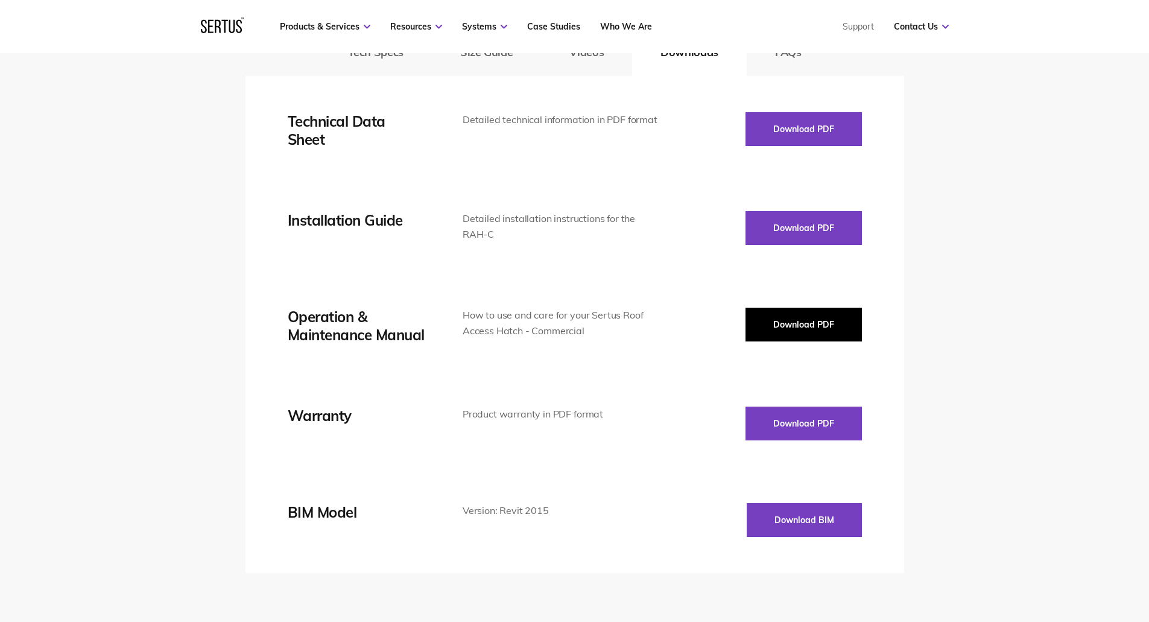
click at [774, 323] on button "Download PDF" at bounding box center [803, 325] width 116 height 34
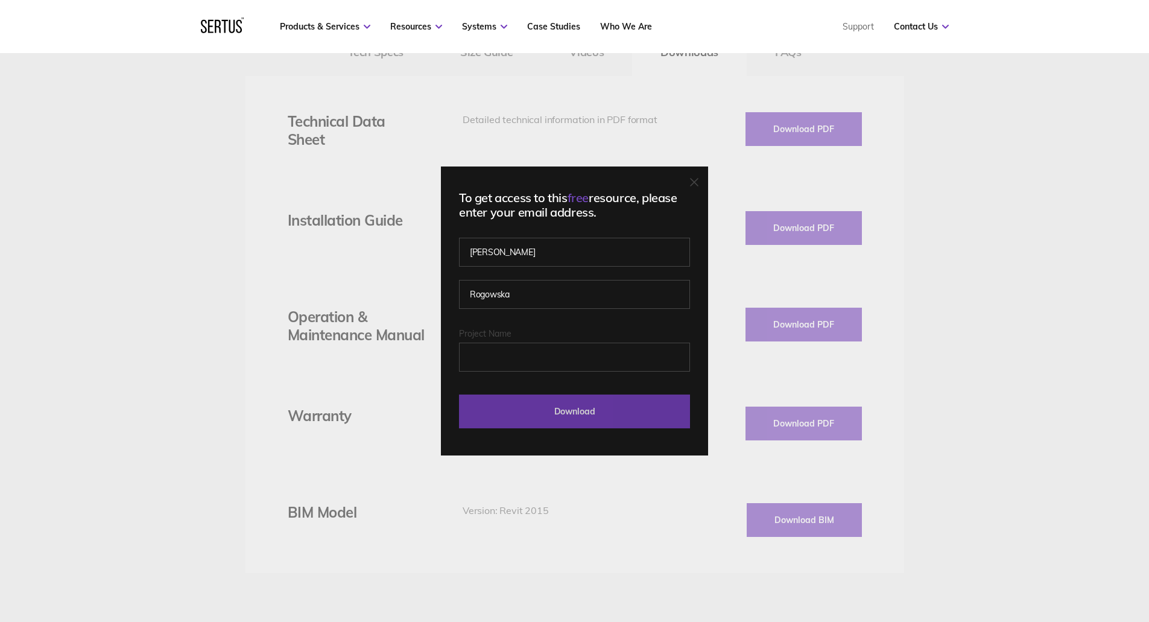
click at [620, 420] on input "Download" at bounding box center [574, 411] width 231 height 34
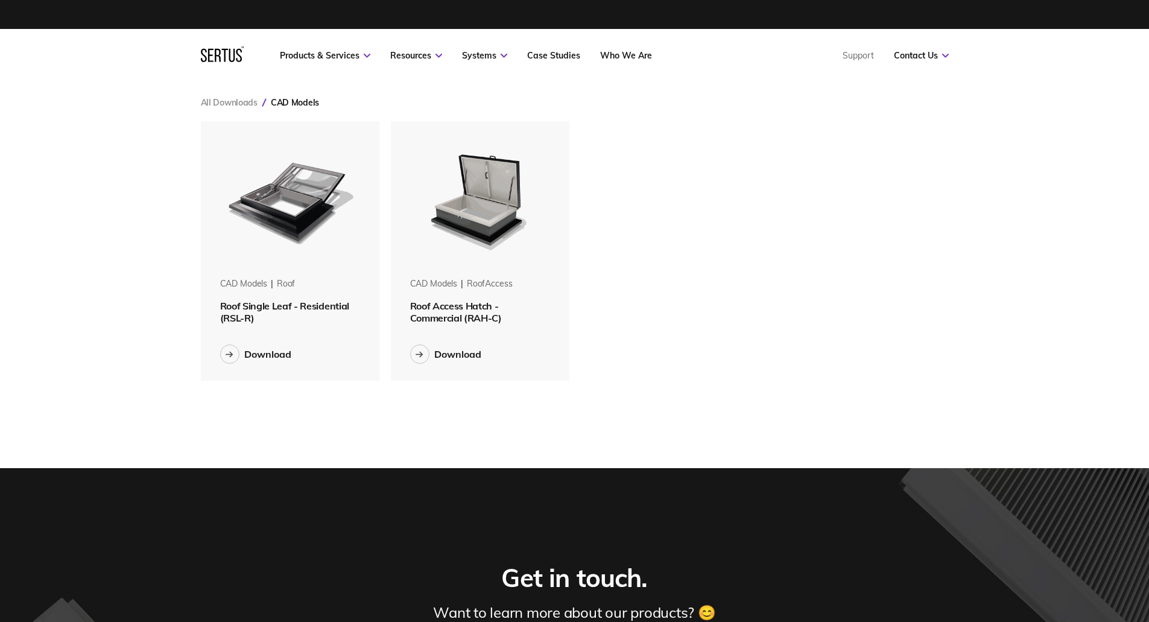
scroll to position [278, 766]
click at [449, 352] on div "Download" at bounding box center [457, 354] width 47 height 12
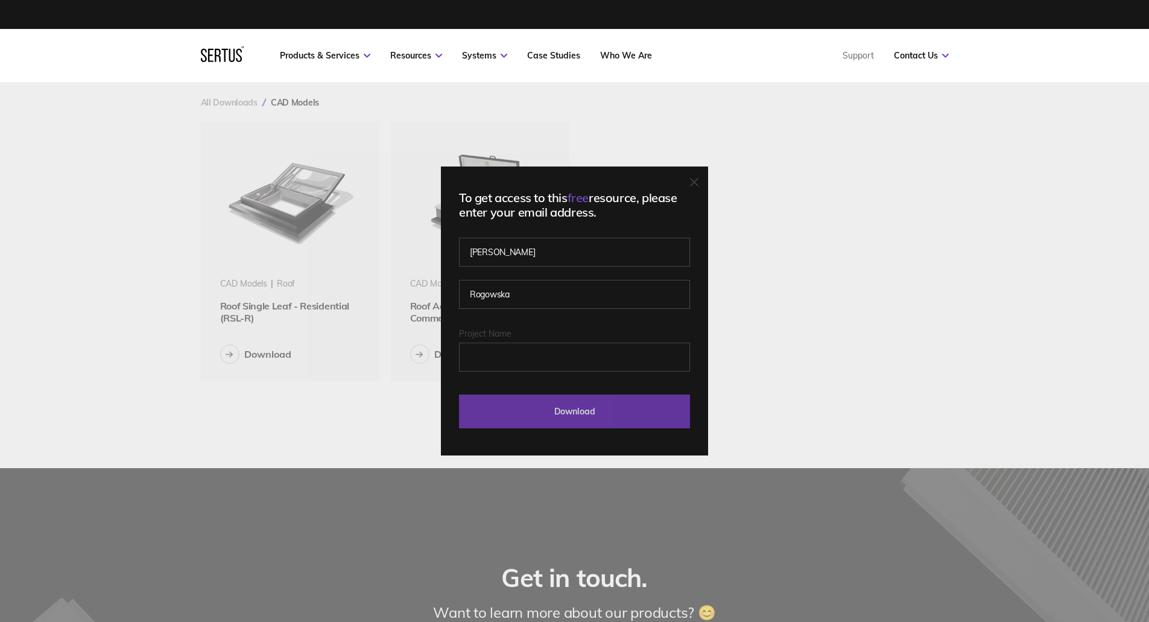
click at [558, 415] on input "Download" at bounding box center [574, 411] width 231 height 34
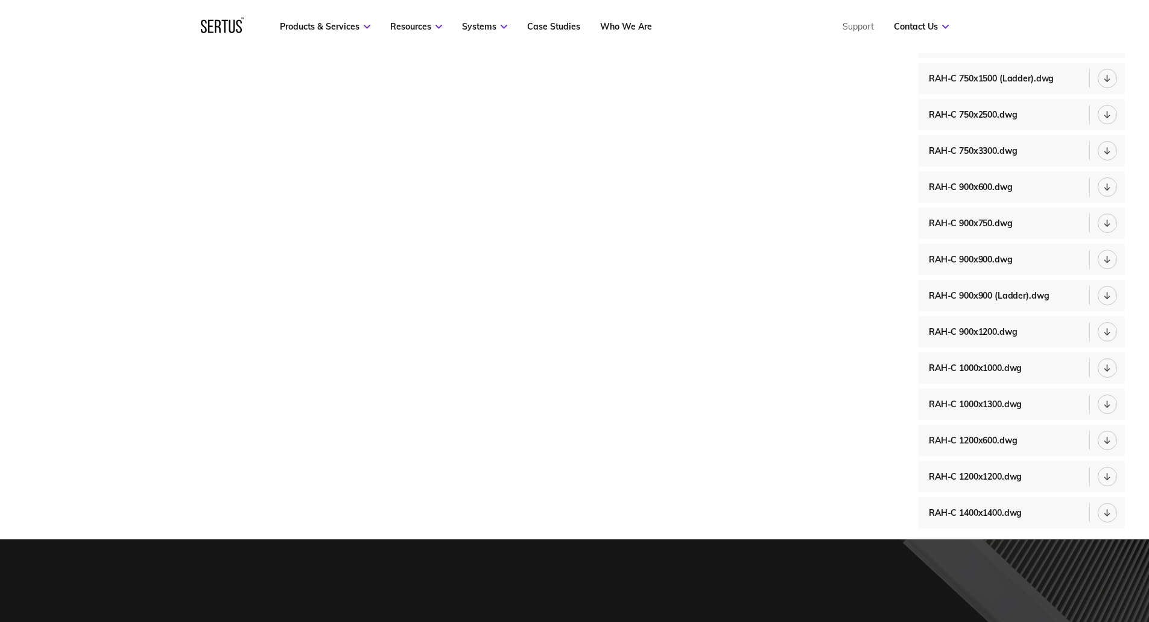
scroll to position [201, 0]
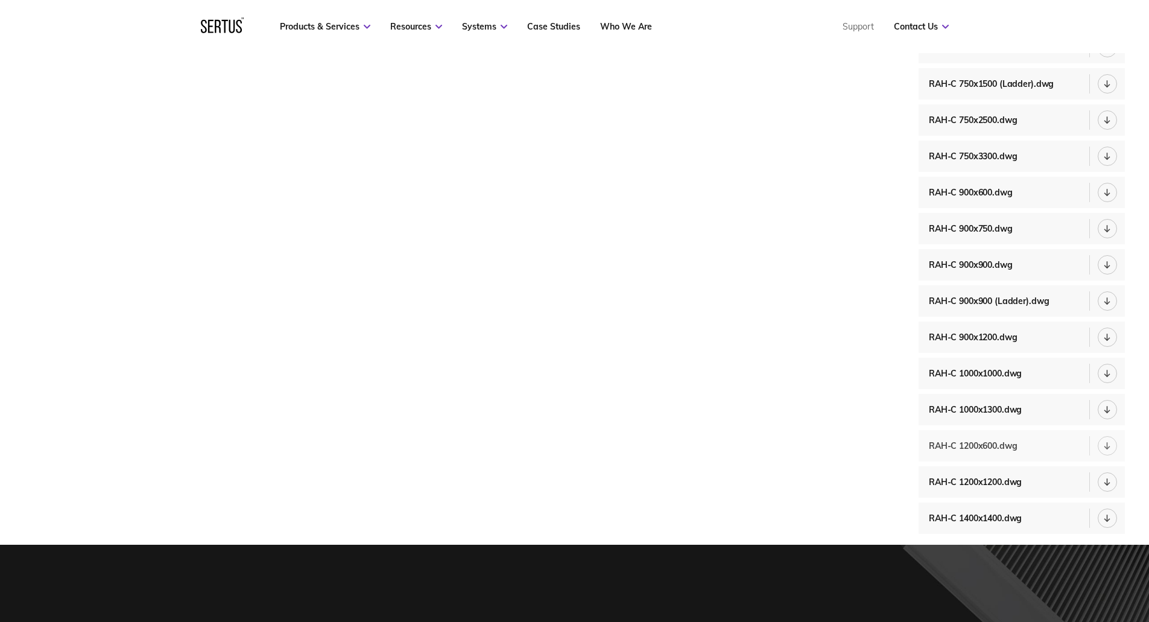
click at [1101, 446] on div at bounding box center [1107, 445] width 19 height 19
click at [1109, 339] on icon at bounding box center [1107, 337] width 7 height 8
click at [1112, 295] on div at bounding box center [1107, 300] width 19 height 19
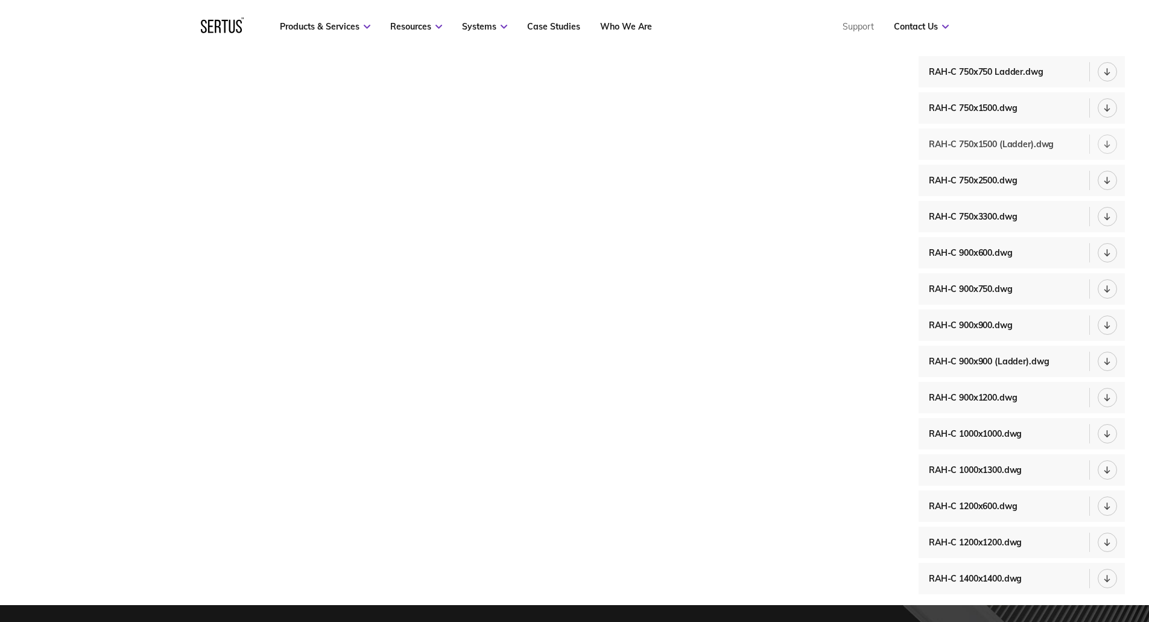
click at [1102, 144] on div at bounding box center [1107, 143] width 19 height 19
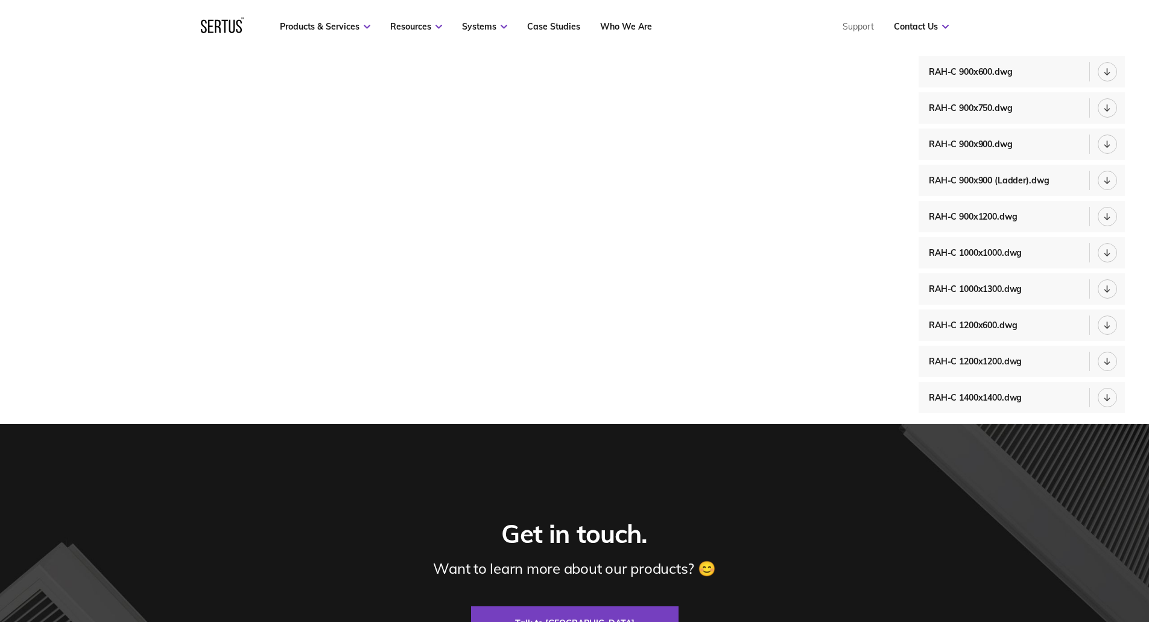
drag, startPoint x: 808, startPoint y: 355, endPoint x: 779, endPoint y: 373, distance: 34.3
click at [808, 355] on div "All CAD Models Roof Access Hatch - Commercial (RAH-C)" at bounding box center [464, 92] width 880 height 663
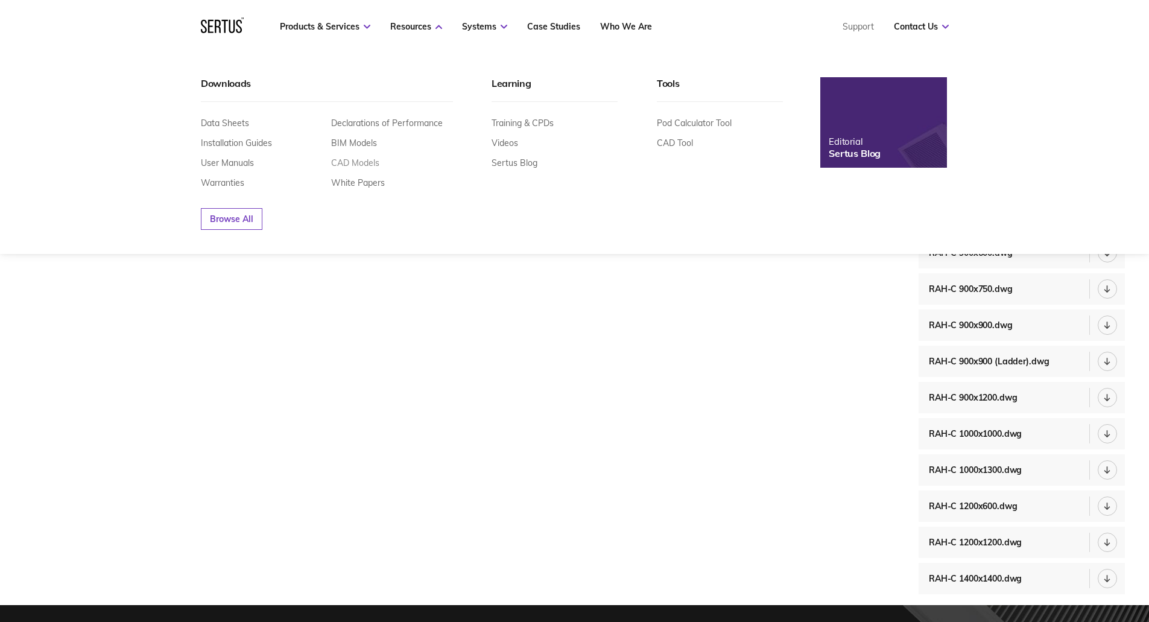
click at [364, 165] on link "CAD Models" at bounding box center [355, 162] width 48 height 11
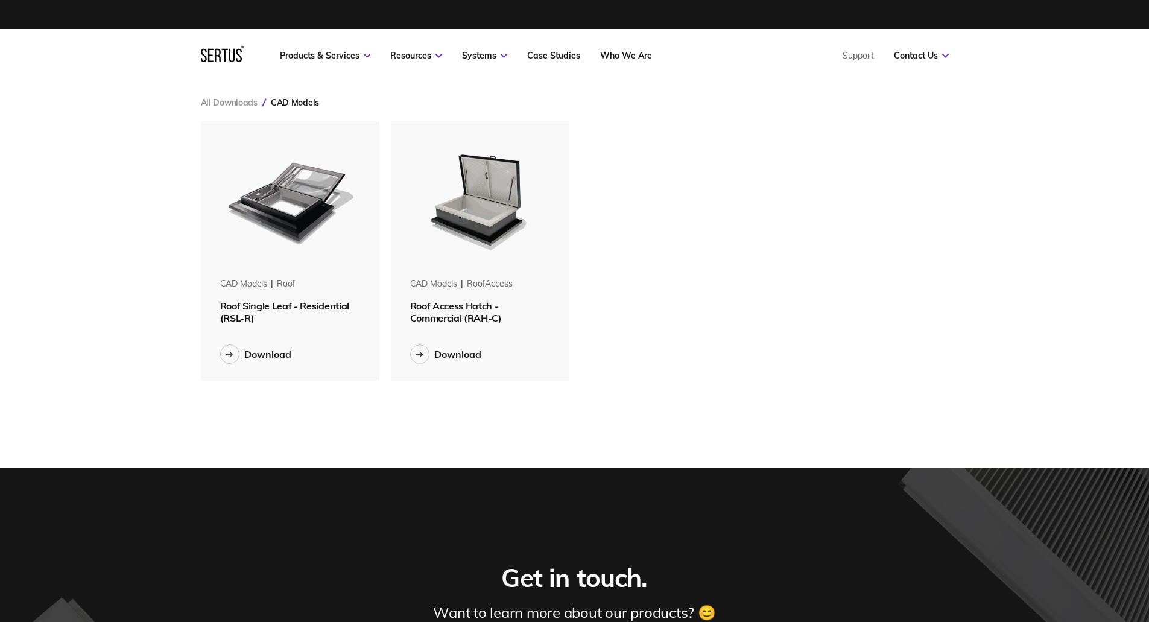
scroll to position [278, 766]
click at [457, 358] on div "Download" at bounding box center [457, 354] width 47 height 12
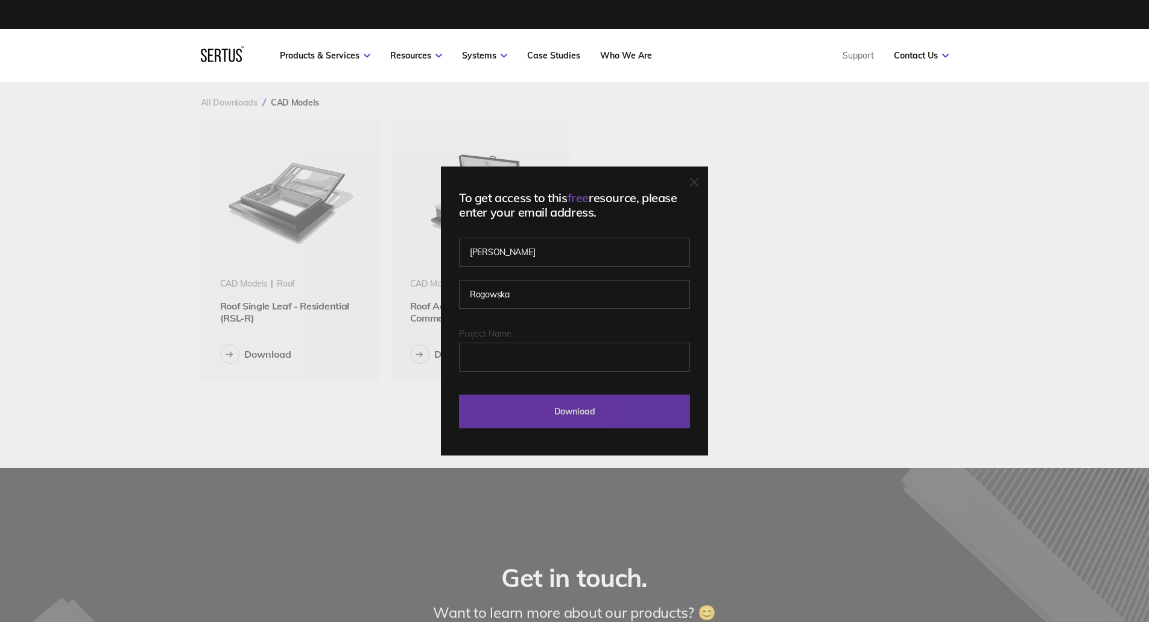
click at [582, 408] on input "Download" at bounding box center [574, 411] width 231 height 34
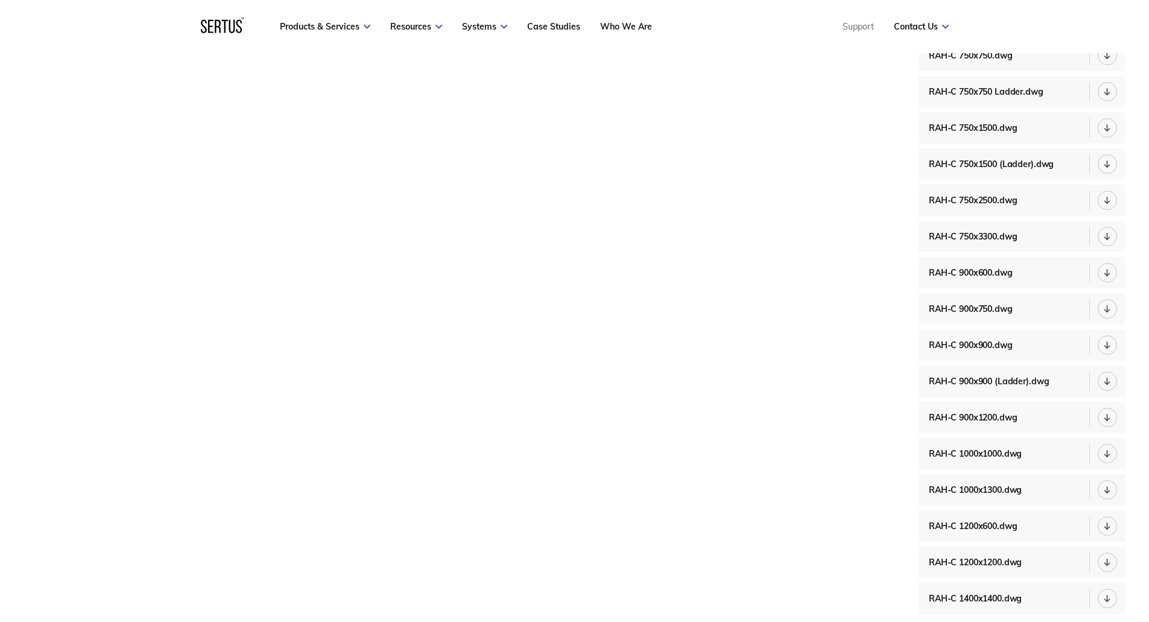
scroll to position [60, 0]
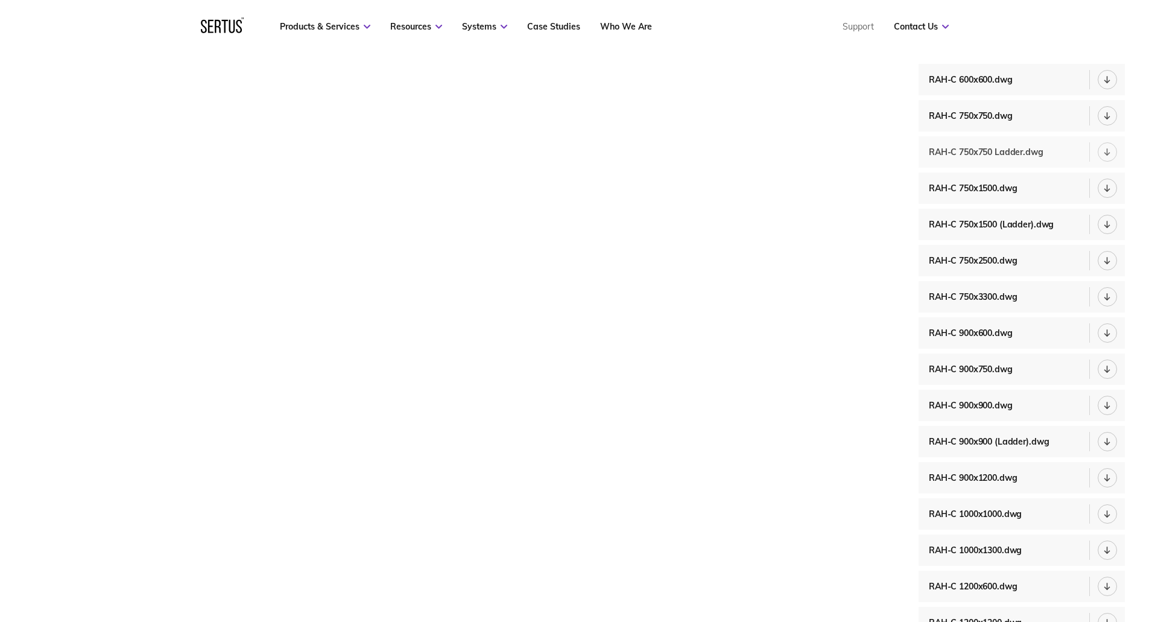
click at [1099, 147] on div at bounding box center [1107, 151] width 19 height 19
